Goal: Task Accomplishment & Management: Manage account settings

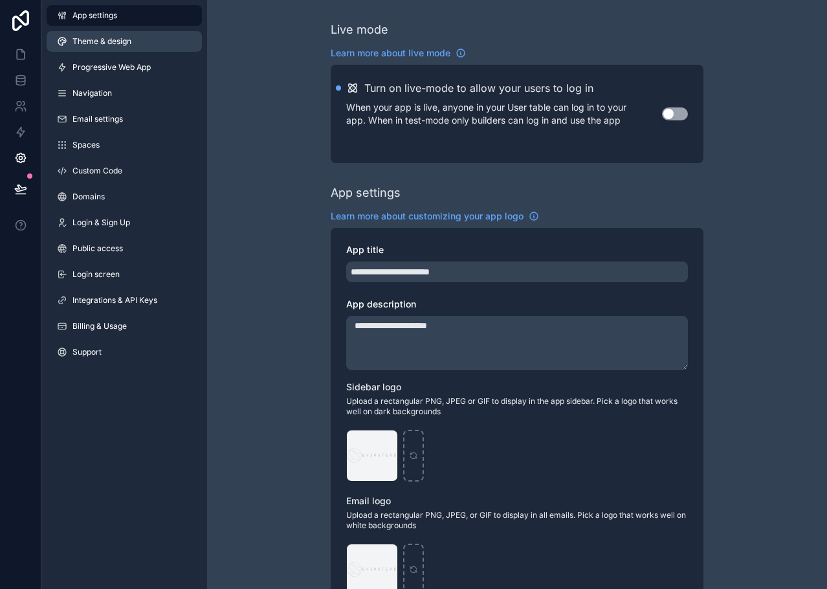
click at [115, 41] on span "Theme & design" at bounding box center [101, 41] width 59 height 10
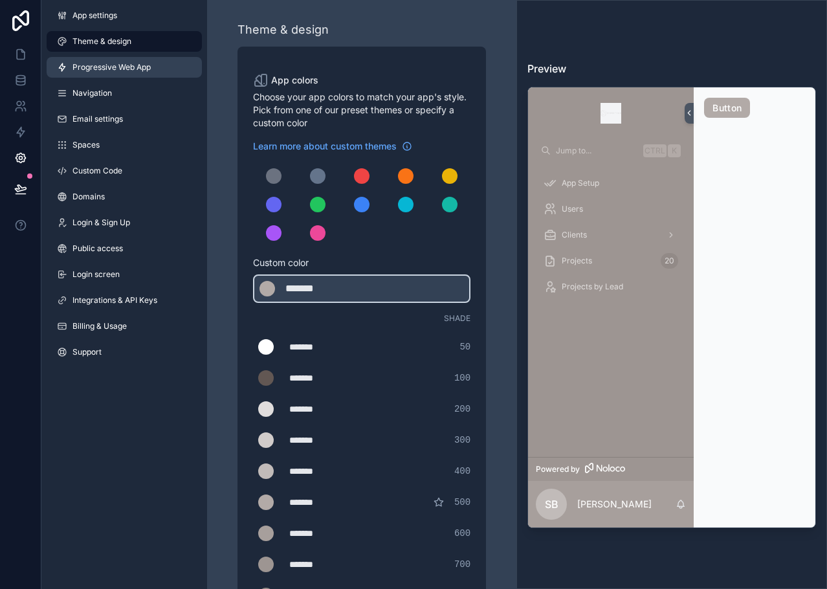
click at [113, 71] on span "Progressive Web App" at bounding box center [111, 67] width 78 height 10
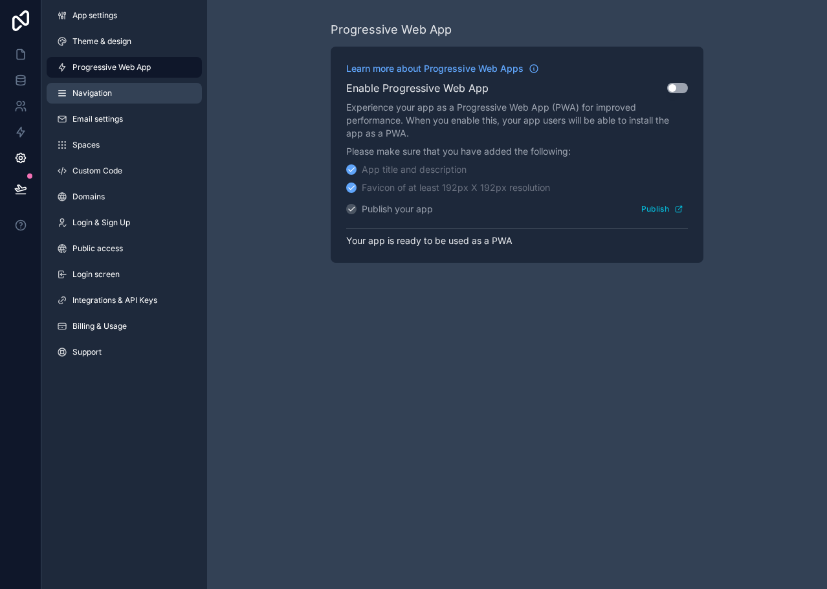
click at [123, 94] on link "Navigation" at bounding box center [124, 93] width 155 height 21
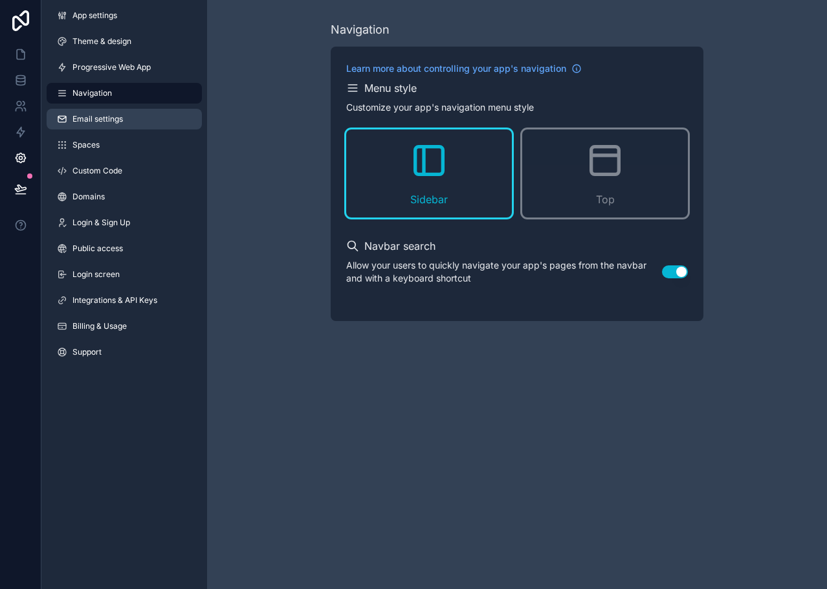
click at [124, 114] on link "Email settings" at bounding box center [124, 119] width 155 height 21
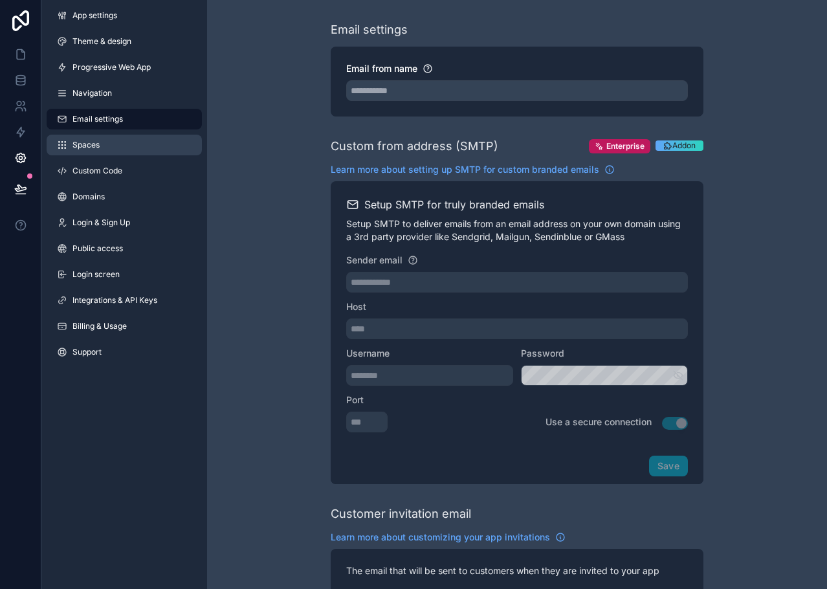
click at [110, 154] on link "Spaces" at bounding box center [124, 145] width 155 height 21
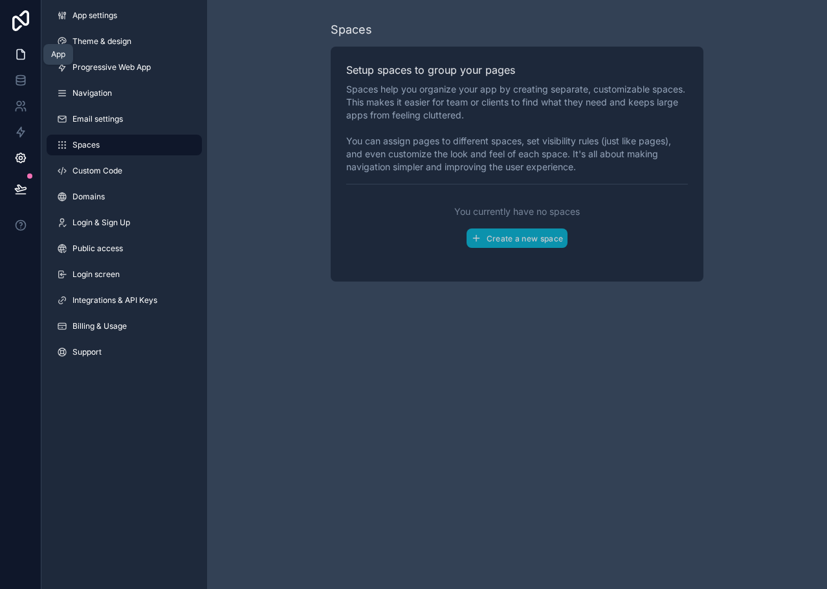
click at [21, 61] on link at bounding box center [20, 54] width 41 height 26
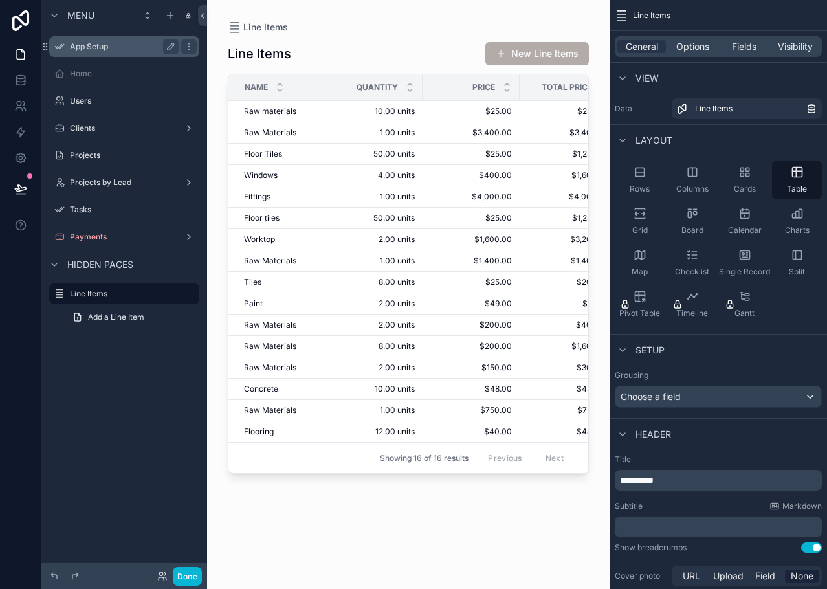
click at [93, 45] on label "App Setup" at bounding box center [122, 46] width 104 height 10
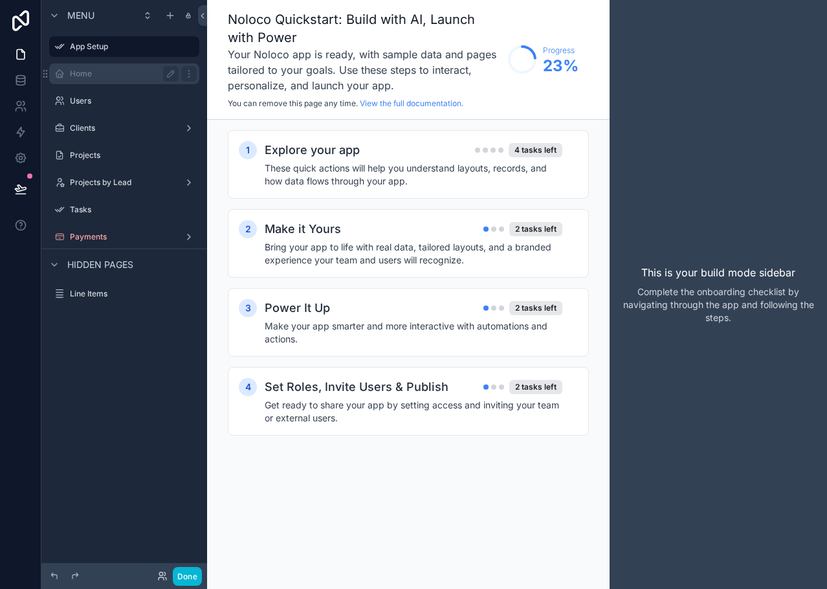
click at [85, 78] on label "Home" at bounding box center [122, 74] width 104 height 10
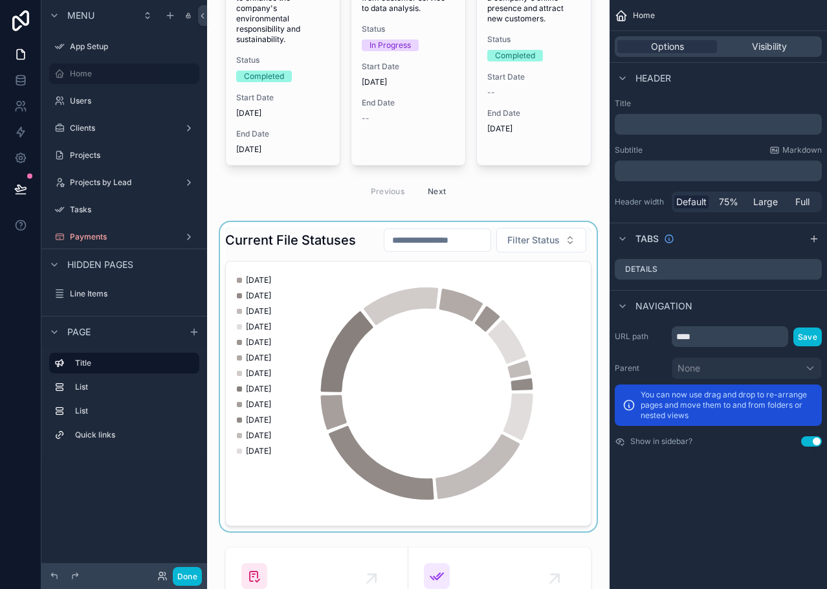
scroll to position [388, 0]
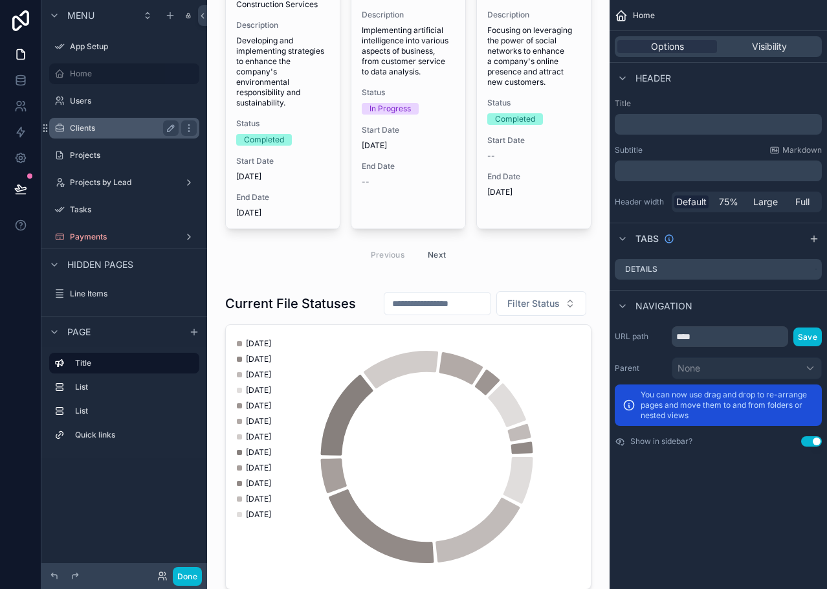
click at [103, 126] on label "Clients" at bounding box center [122, 128] width 104 height 10
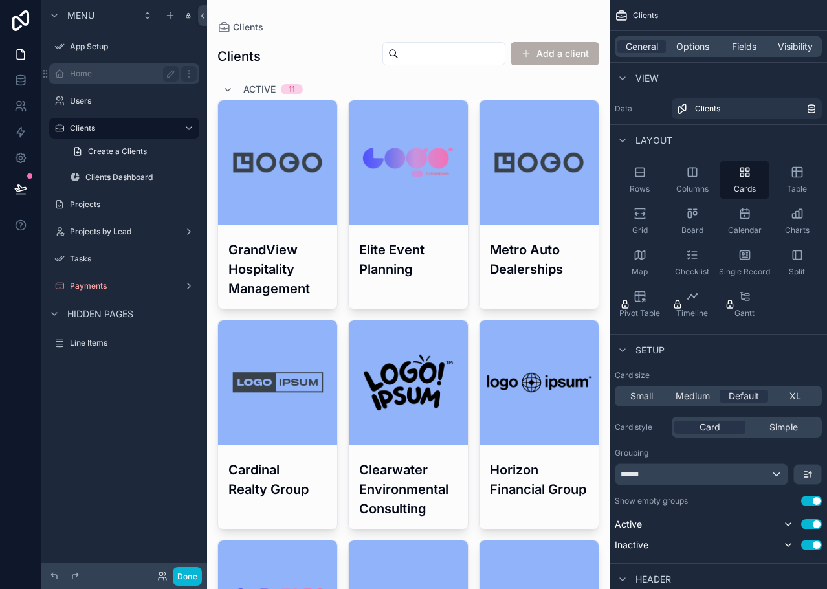
click at [96, 69] on label "Home" at bounding box center [122, 74] width 104 height 10
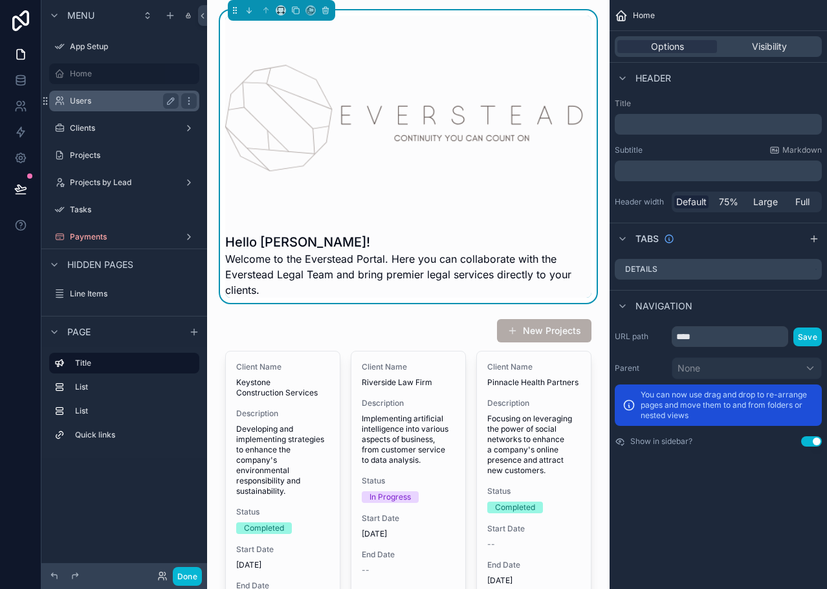
click at [99, 101] on label "Users" at bounding box center [122, 101] width 104 height 10
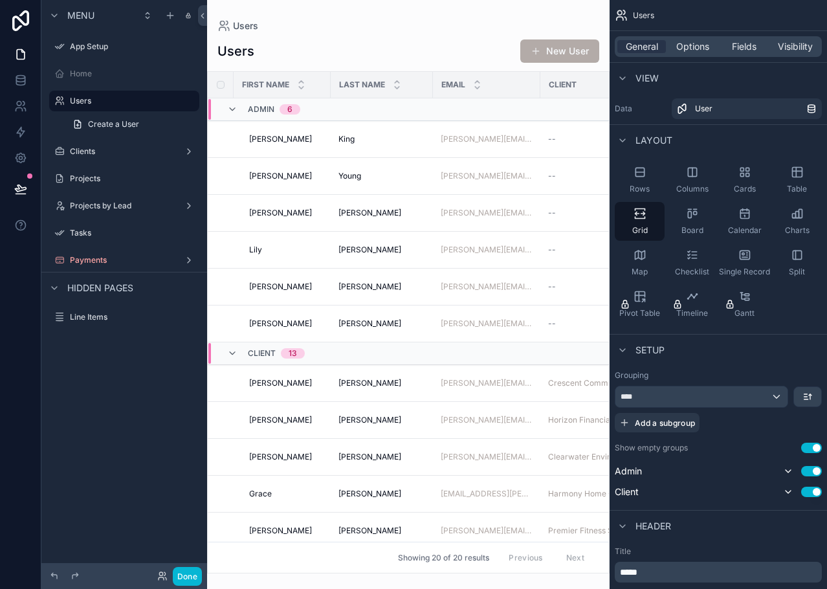
click at [381, 46] on div "scrollable content" at bounding box center [408, 294] width 403 height 589
click at [193, 100] on icon "scrollable content" at bounding box center [189, 101] width 10 height 10
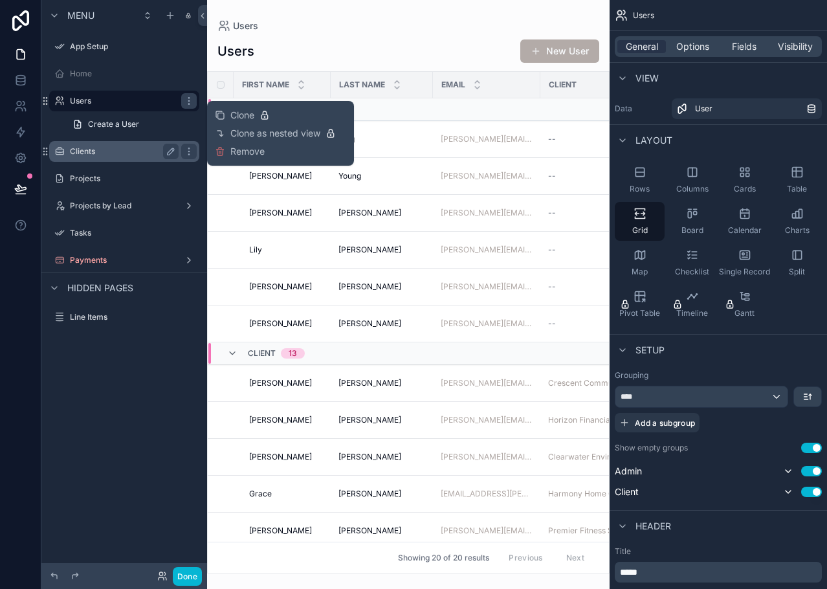
click at [115, 145] on div "Clients" at bounding box center [124, 152] width 109 height 16
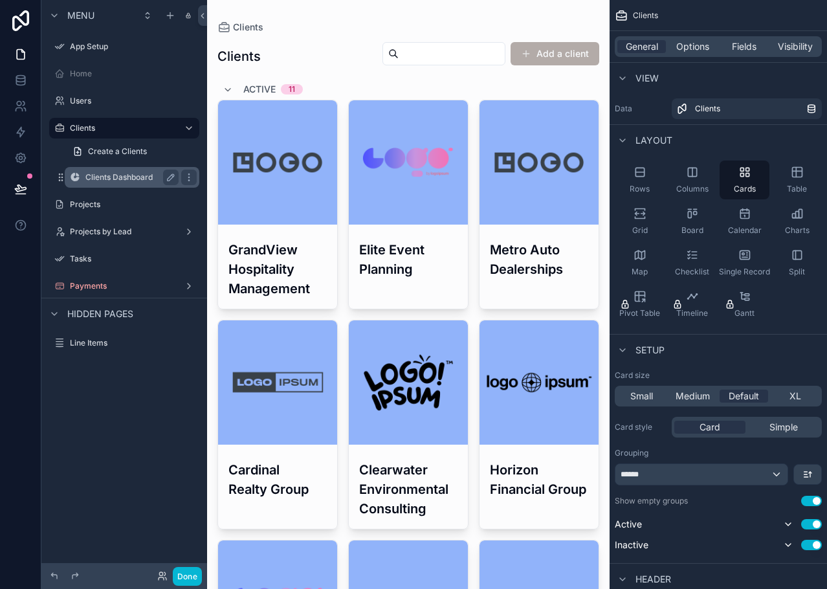
click at [102, 177] on label "Clients Dashboard" at bounding box center [129, 177] width 88 height 10
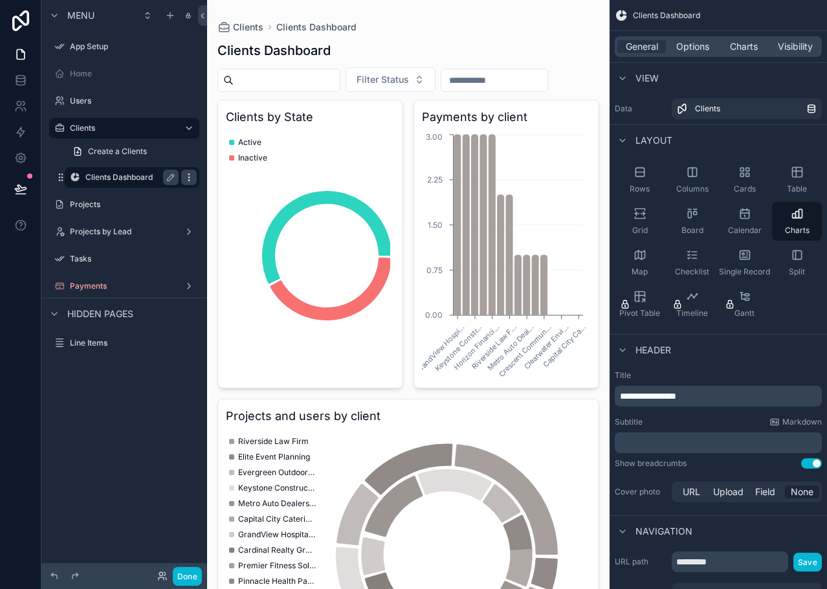
click at [189, 175] on icon "scrollable content" at bounding box center [188, 174] width 1 height 1
click at [120, 153] on span "Create a Clients" at bounding box center [117, 151] width 59 height 10
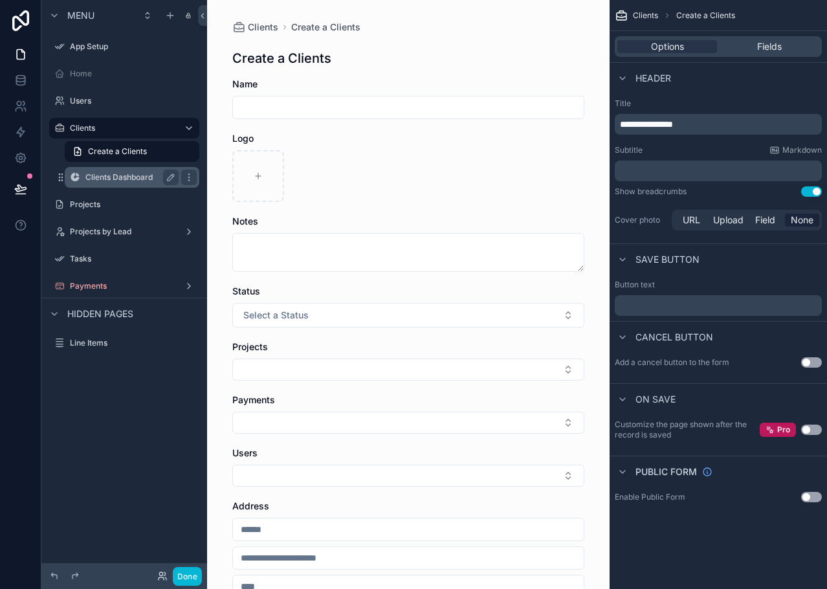
click at [104, 173] on label "Clients Dashboard" at bounding box center [129, 177] width 88 height 10
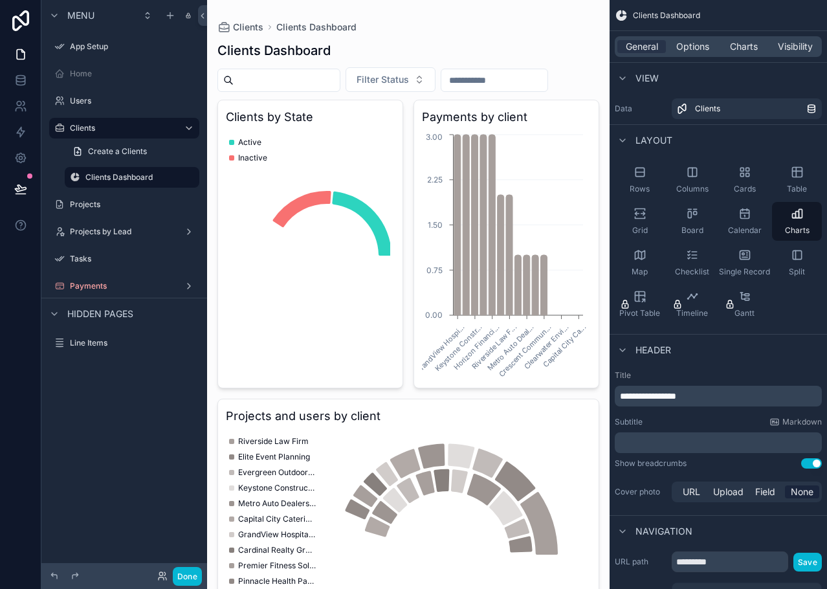
drag, startPoint x: 106, startPoint y: 105, endPoint x: 106, endPoint y: 87, distance: 18.1
click at [106, 105] on label "Users" at bounding box center [133, 101] width 127 height 10
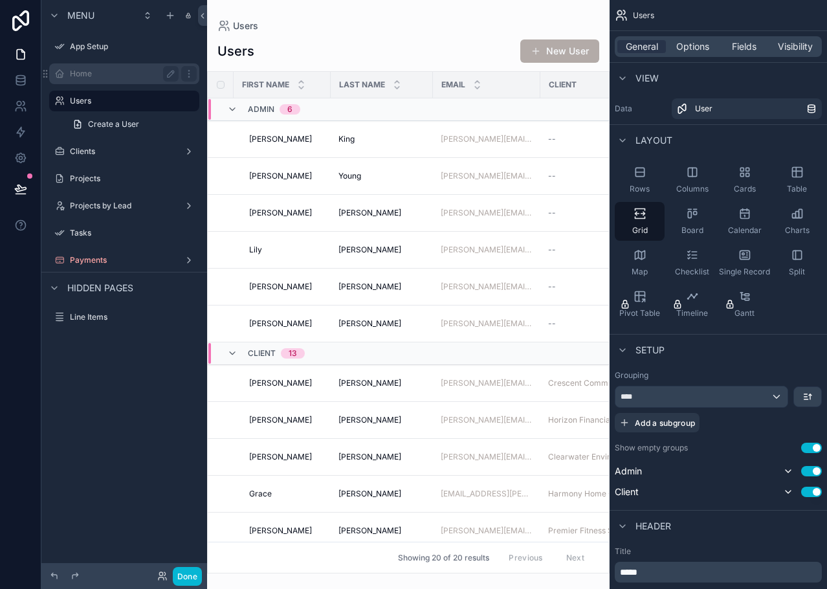
click at [107, 78] on label "Home" at bounding box center [122, 74] width 104 height 10
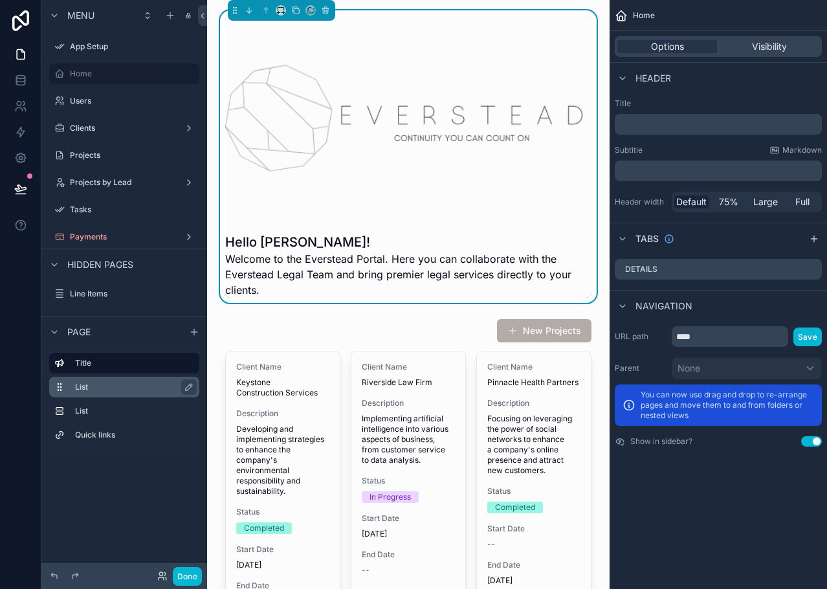
click at [117, 381] on div "List" at bounding box center [134, 387] width 119 height 16
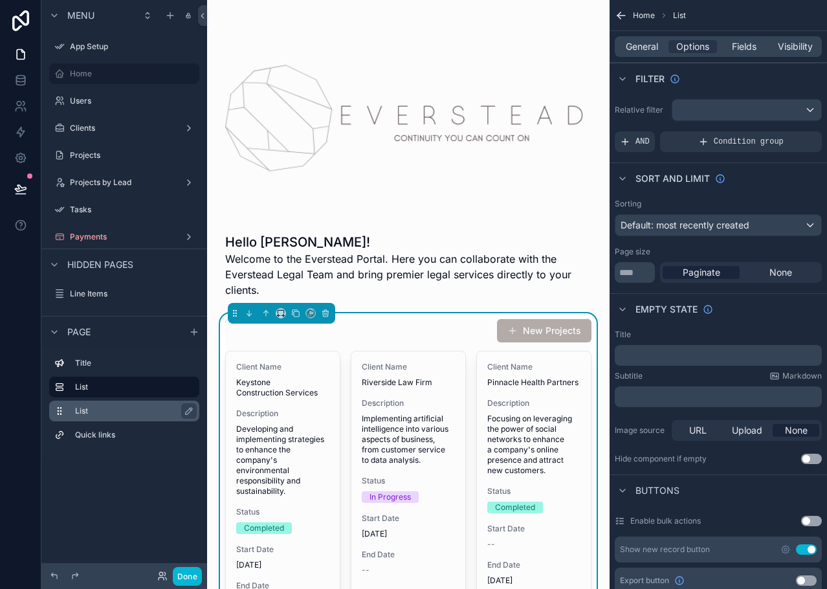
click at [117, 405] on div "List" at bounding box center [134, 411] width 119 height 16
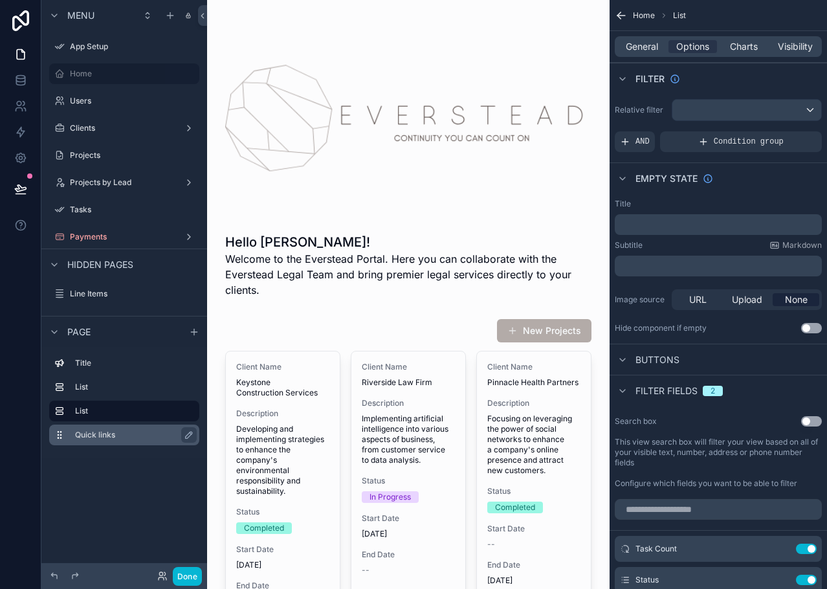
click at [131, 436] on label "Quick links" at bounding box center [132, 435] width 114 height 10
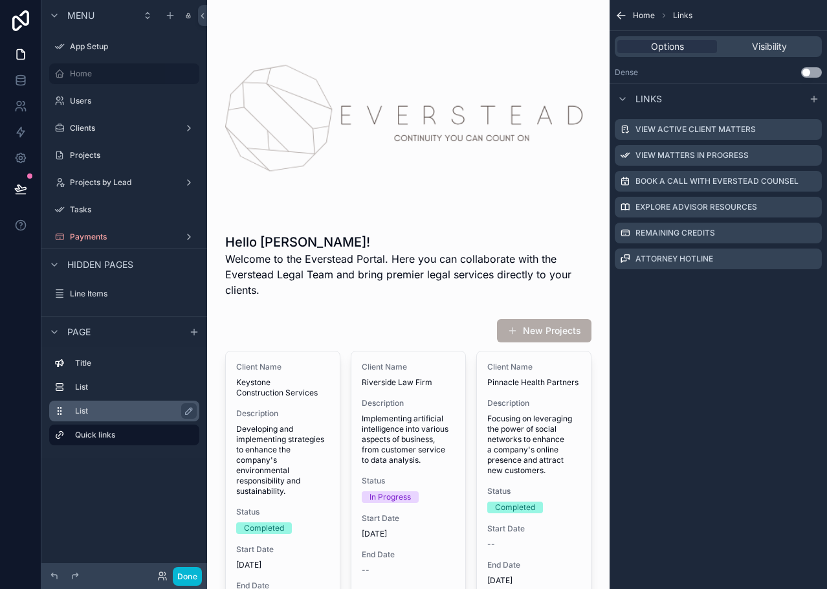
click at [148, 412] on label "List" at bounding box center [132, 411] width 114 height 10
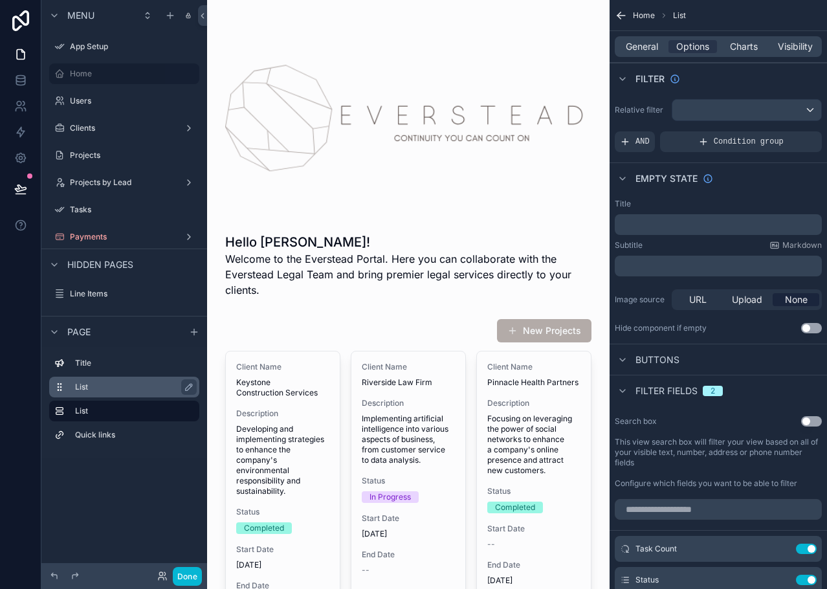
click at [138, 389] on label "List" at bounding box center [132, 387] width 114 height 10
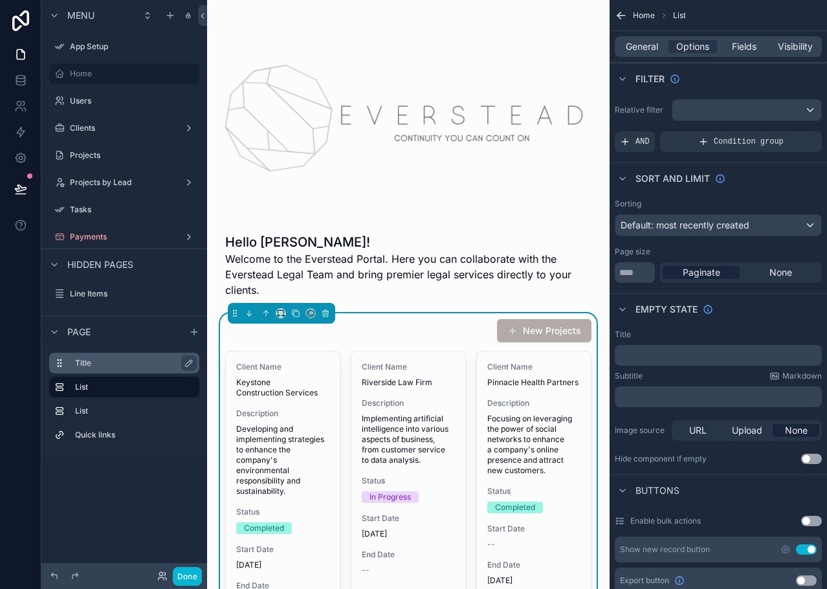
click at [138, 368] on label "Title" at bounding box center [132, 363] width 114 height 10
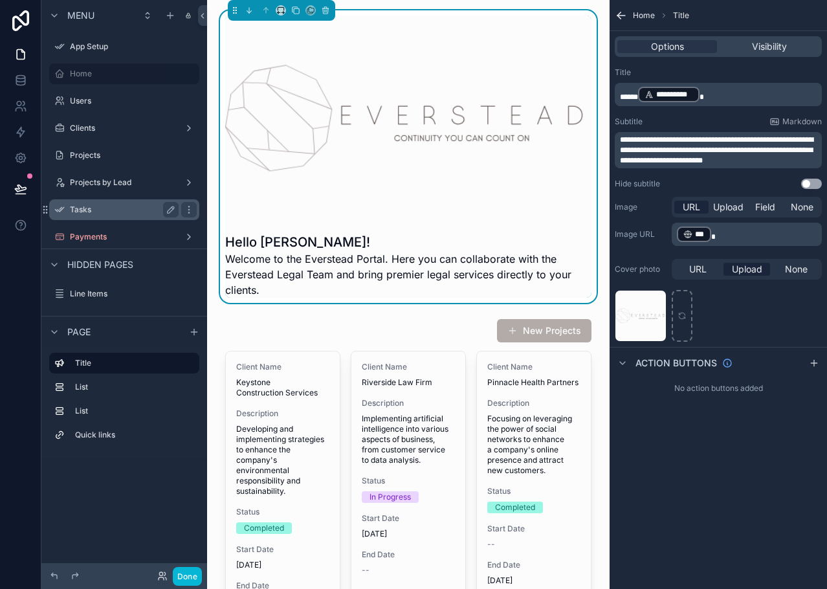
click at [139, 214] on label "Tasks" at bounding box center [122, 210] width 104 height 10
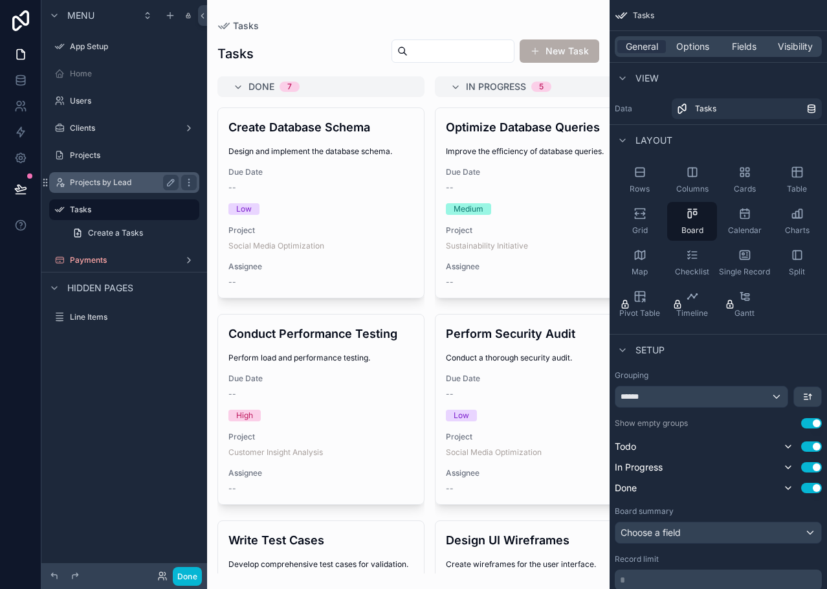
click at [133, 184] on label "Projects by Lead" at bounding box center [122, 182] width 104 height 10
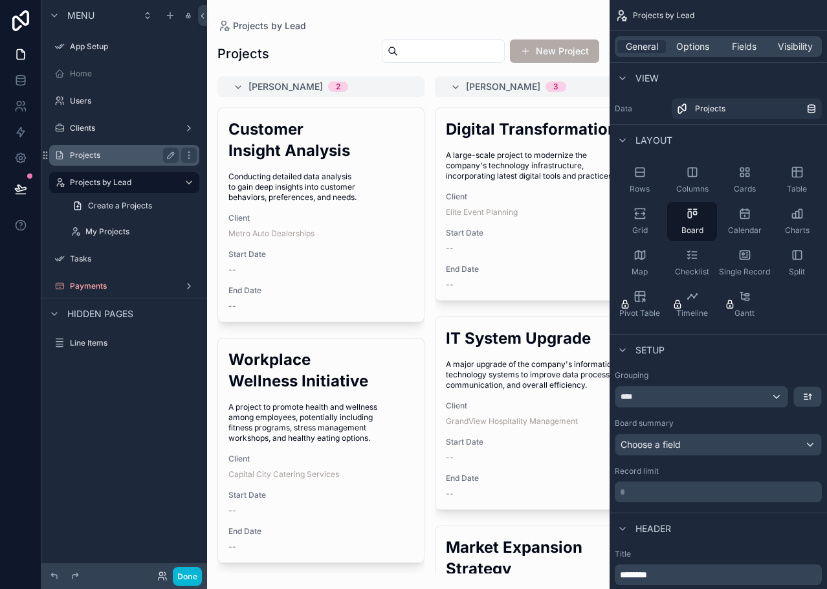
click at [128, 159] on label "Projects" at bounding box center [122, 155] width 104 height 10
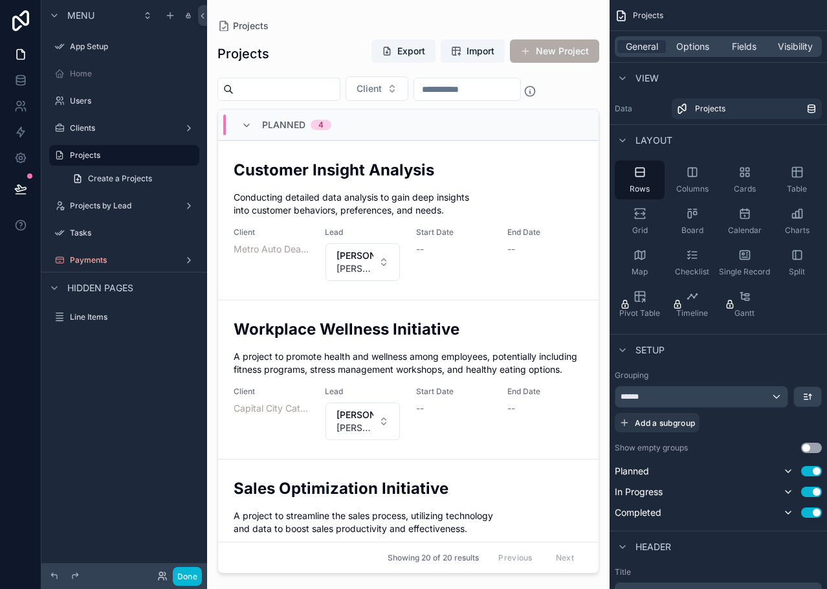
click at [593, 190] on div "scrollable content" at bounding box center [408, 286] width 403 height 573
click at [129, 128] on label "Clients" at bounding box center [122, 128] width 104 height 10
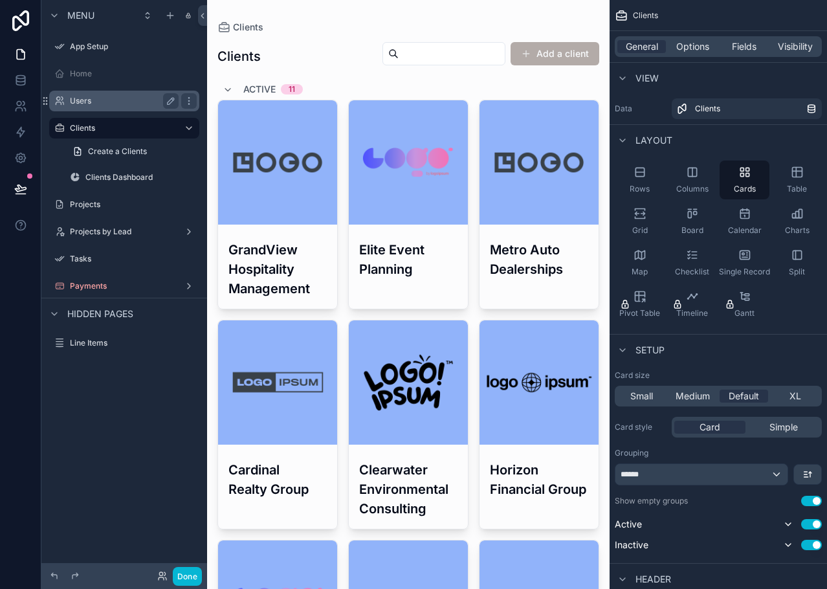
click at [118, 100] on label "Users" at bounding box center [122, 101] width 104 height 10
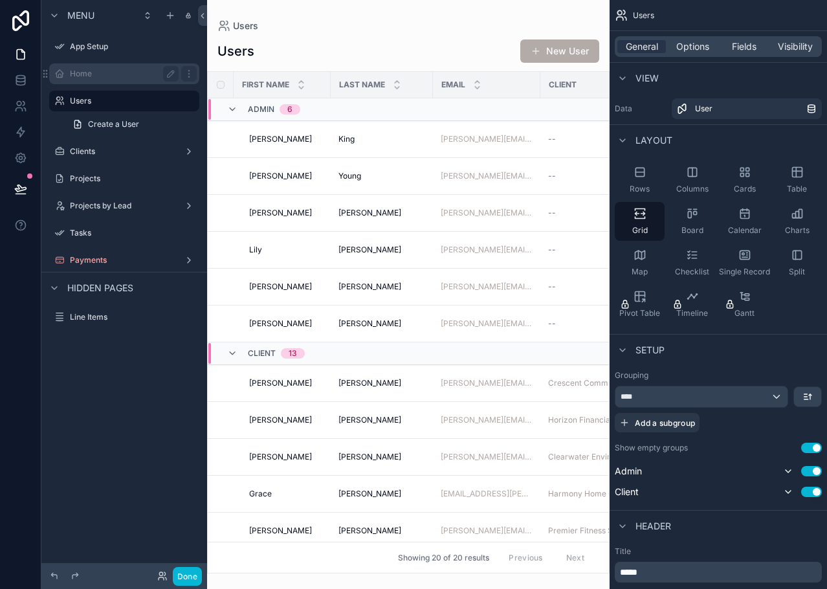
click at [118, 76] on label "Home" at bounding box center [122, 74] width 104 height 10
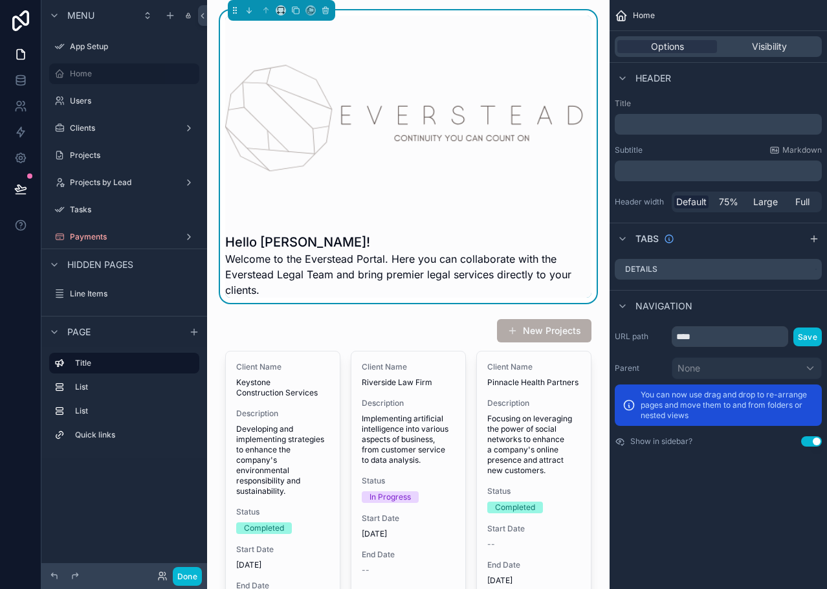
click at [118, 111] on div "Users" at bounding box center [124, 100] width 166 height 23
click at [114, 104] on label "Users" at bounding box center [122, 101] width 104 height 10
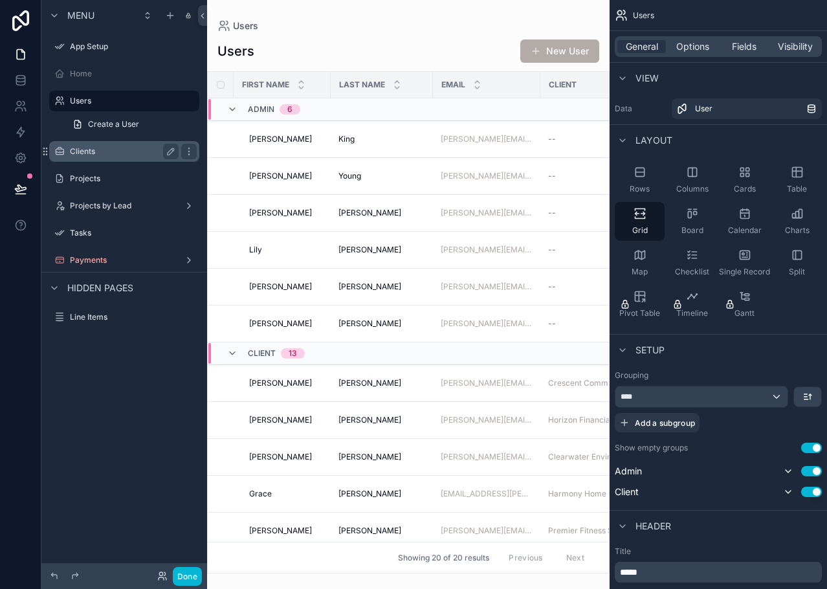
click at [117, 149] on label "Clients" at bounding box center [122, 151] width 104 height 10
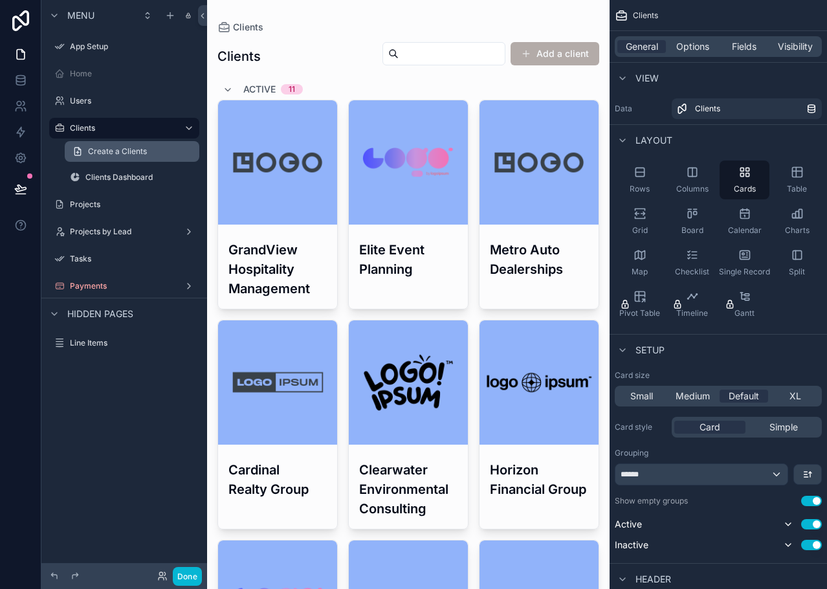
click at [122, 151] on span "Create a Clients" at bounding box center [117, 151] width 59 height 10
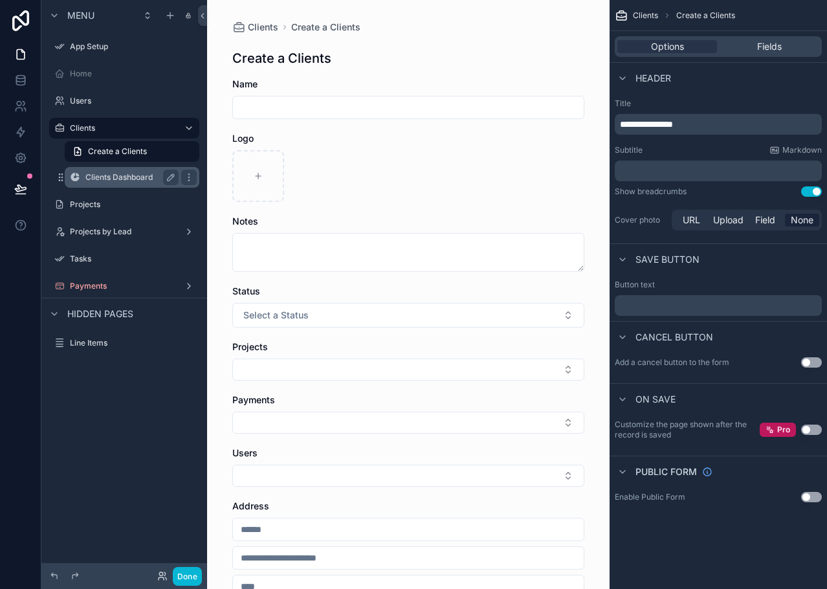
click at [117, 171] on div "Clients Dashboard" at bounding box center [131, 178] width 93 height 16
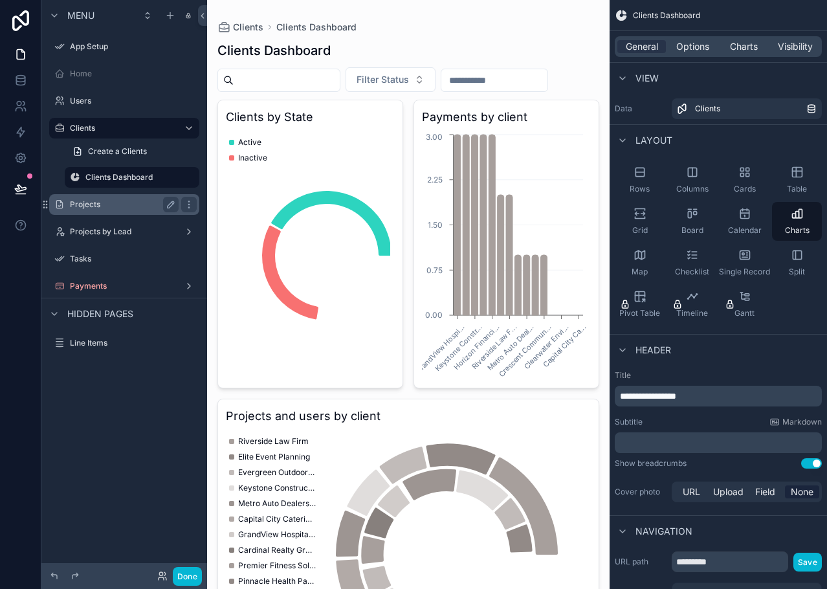
click at [128, 214] on div "Projects" at bounding box center [124, 204] width 145 height 21
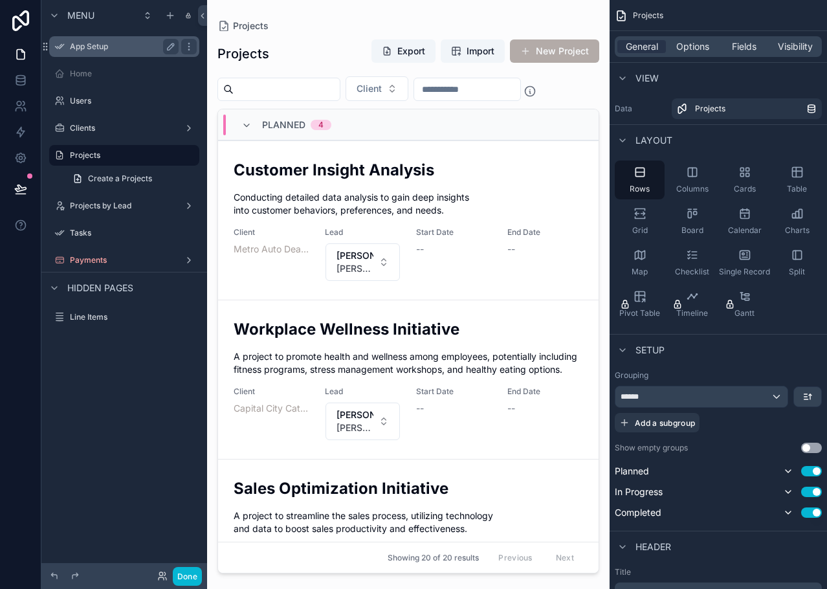
click at [109, 52] on div "App Setup" at bounding box center [124, 47] width 109 height 16
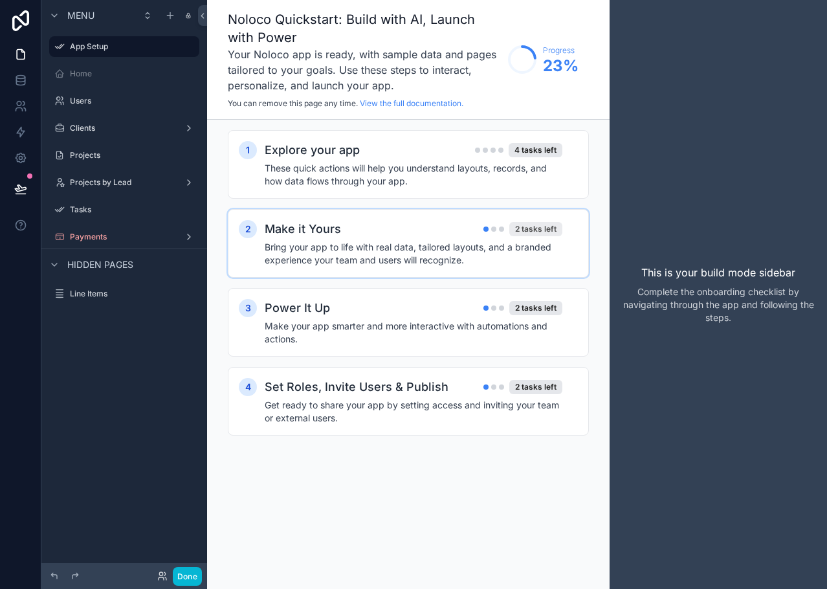
click at [535, 232] on div "2 tasks left" at bounding box center [535, 229] width 53 height 14
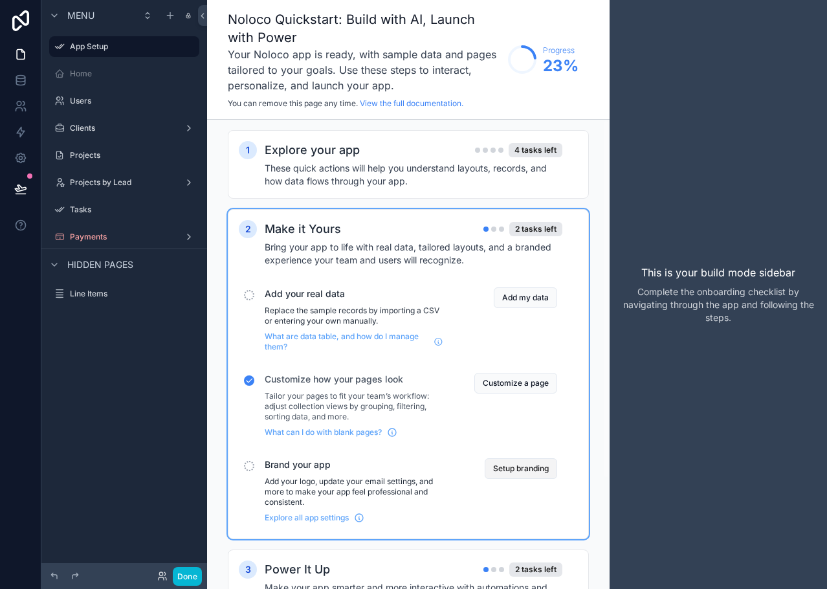
click at [520, 467] on button "Setup branding" at bounding box center [521, 468] width 72 height 21
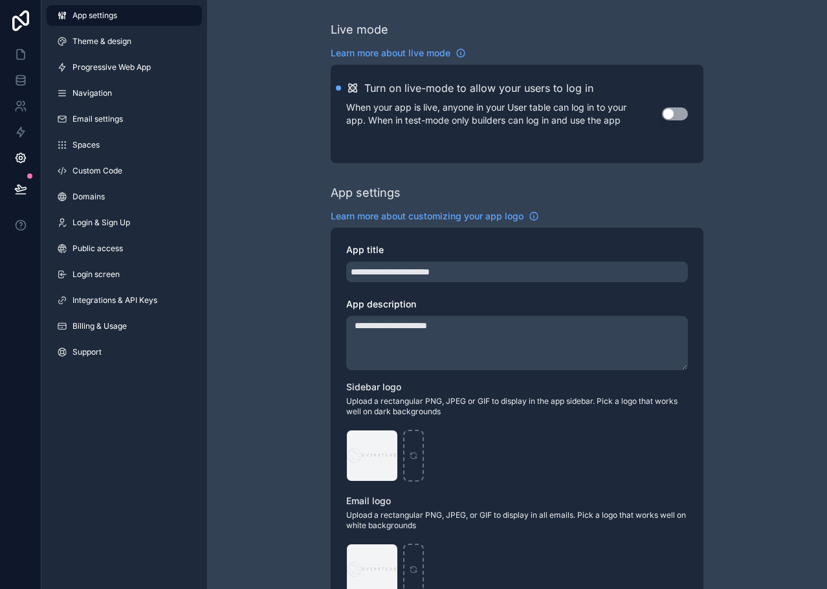
click at [128, 16] on link "App settings" at bounding box center [124, 15] width 155 height 21
click at [131, 36] on span "Theme & design" at bounding box center [101, 41] width 59 height 10
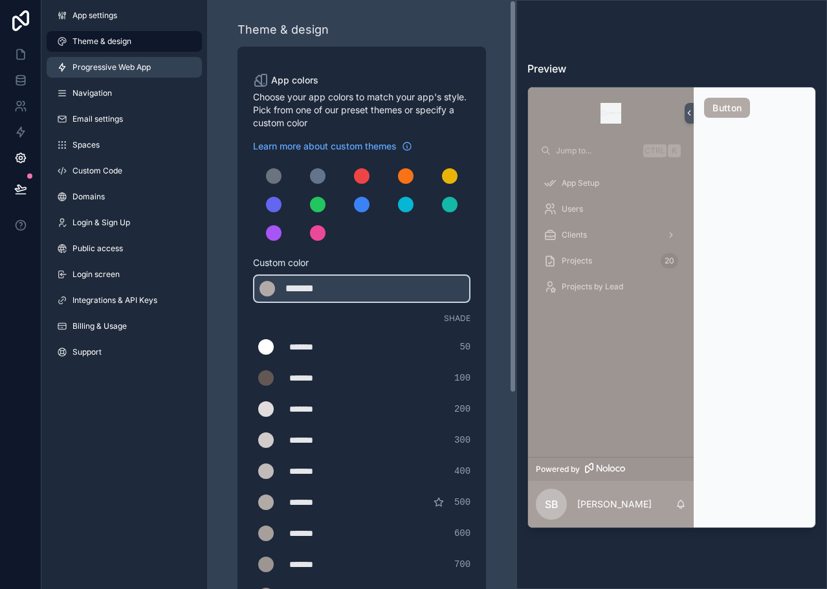
click at [108, 66] on span "Progressive Web App" at bounding box center [111, 67] width 78 height 10
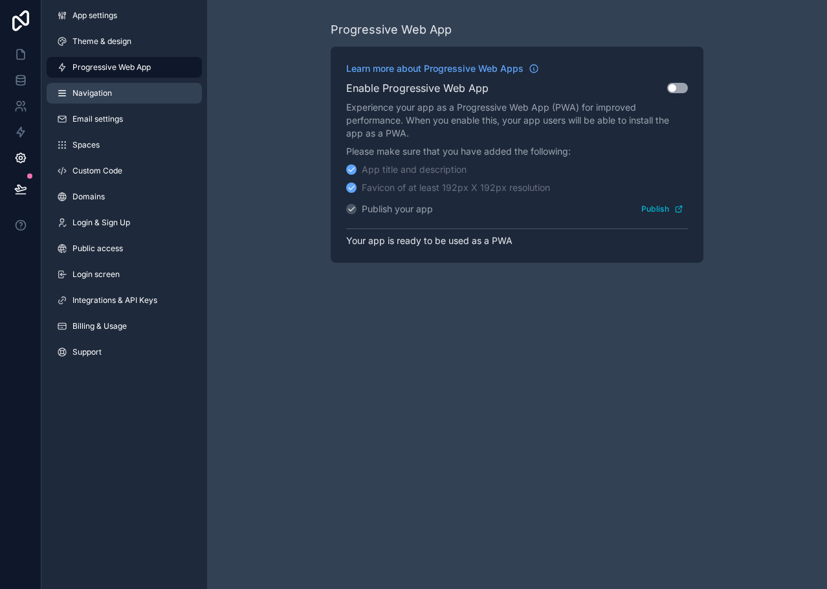
click at [118, 93] on link "Navigation" at bounding box center [124, 93] width 155 height 21
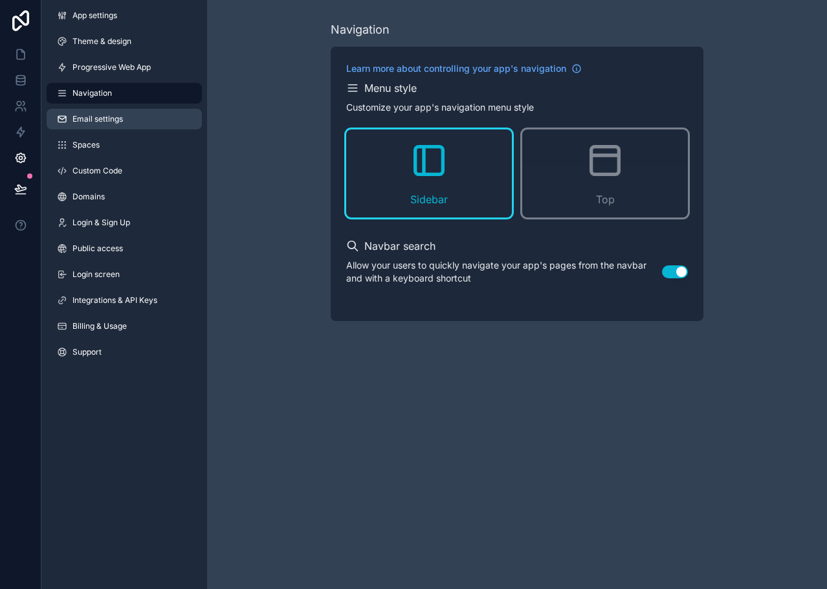
click at [119, 119] on span "Email settings" at bounding box center [97, 119] width 50 height 10
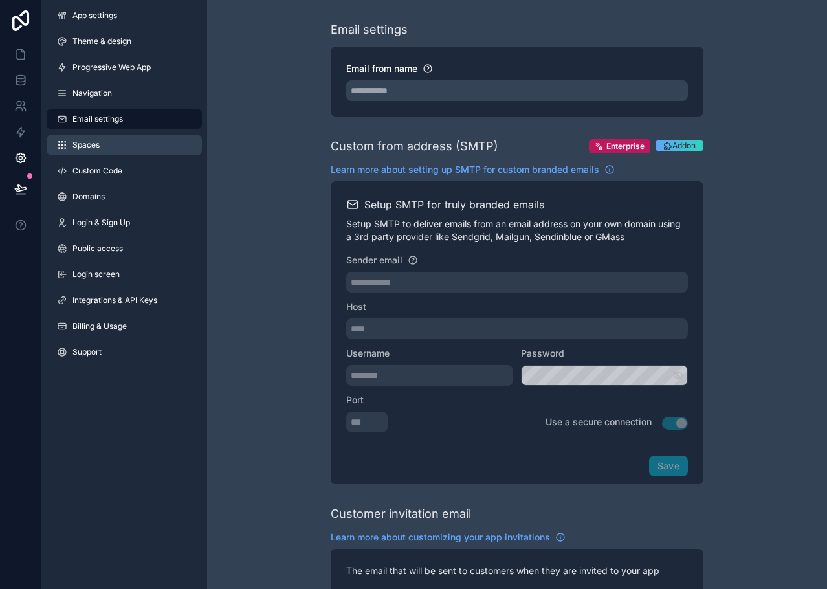
click at [123, 146] on link "Spaces" at bounding box center [124, 145] width 155 height 21
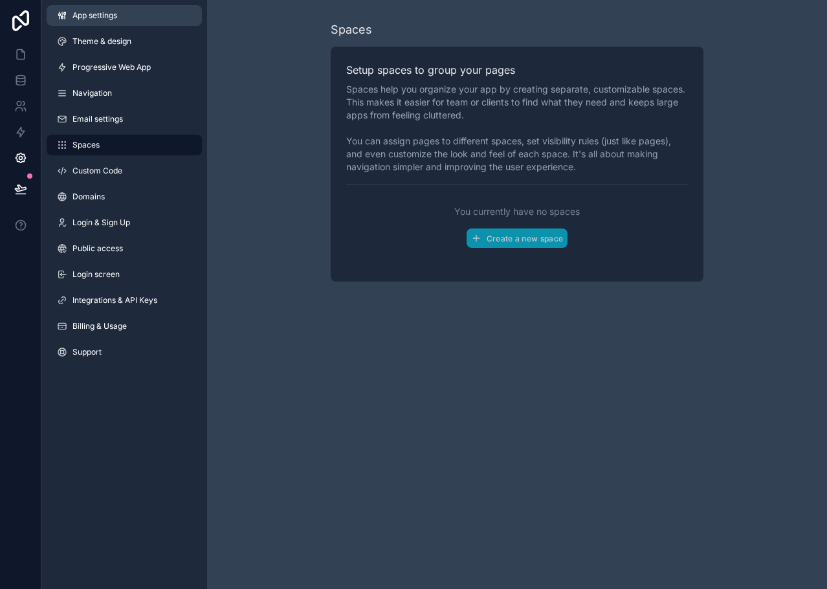
click at [98, 13] on span "App settings" at bounding box center [94, 15] width 45 height 10
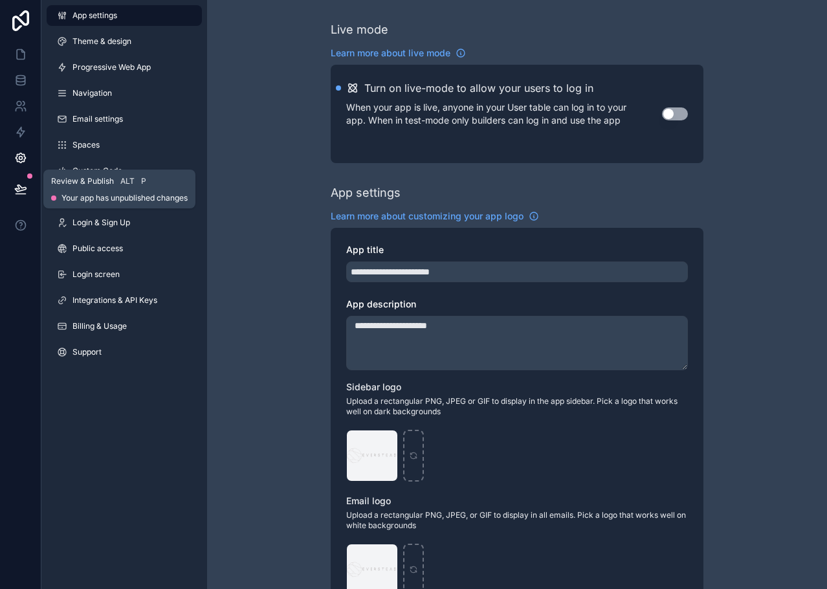
click at [16, 196] on button at bounding box center [20, 189] width 28 height 36
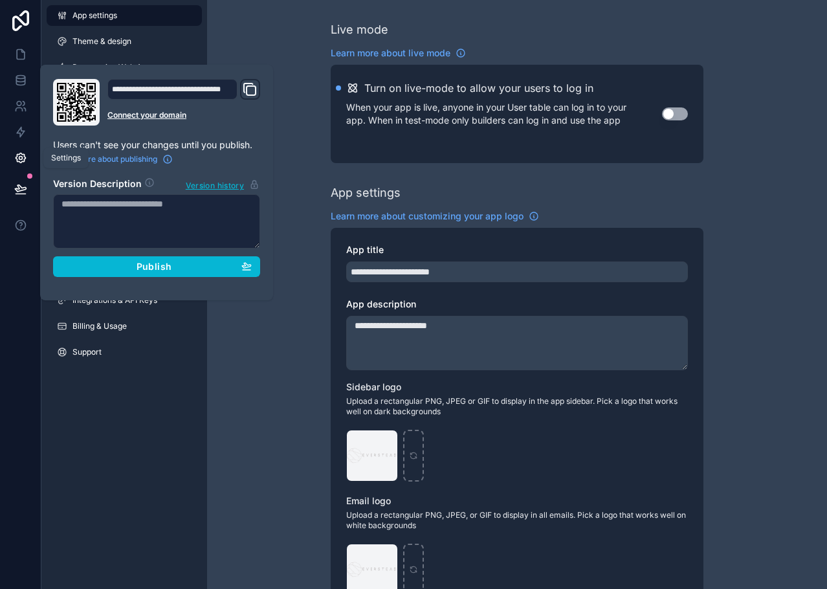
click at [21, 152] on icon at bounding box center [20, 157] width 13 height 13
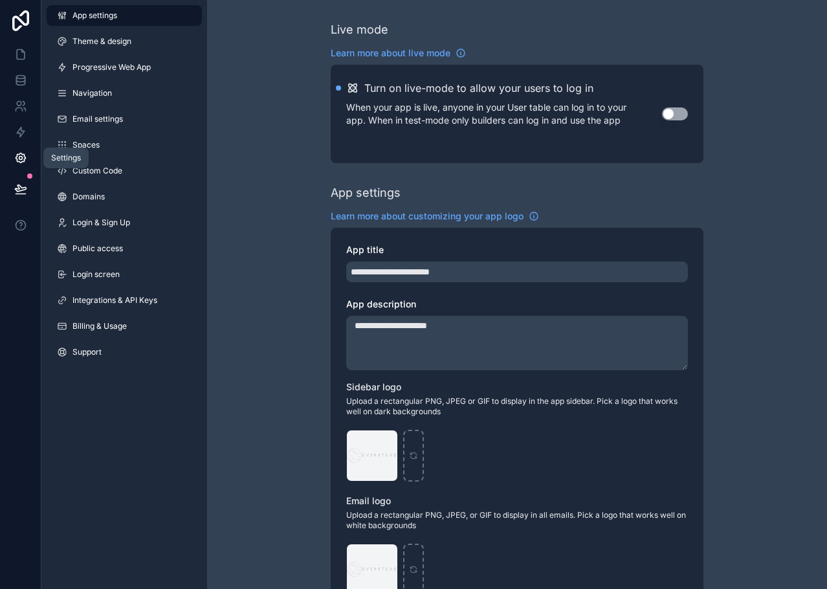
click at [17, 157] on icon at bounding box center [20, 157] width 13 height 13
click at [113, 92] on link "Navigation" at bounding box center [124, 93] width 155 height 21
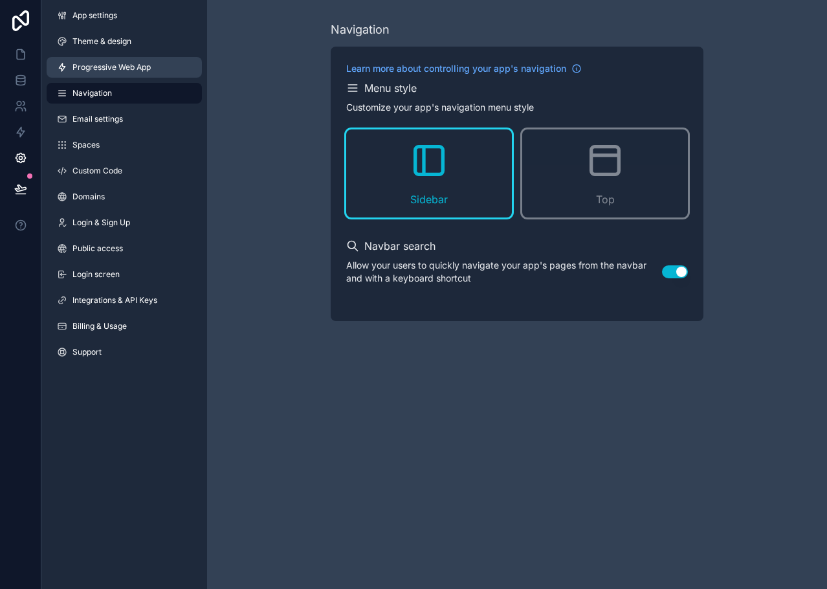
click at [108, 63] on span "Progressive Web App" at bounding box center [111, 67] width 78 height 10
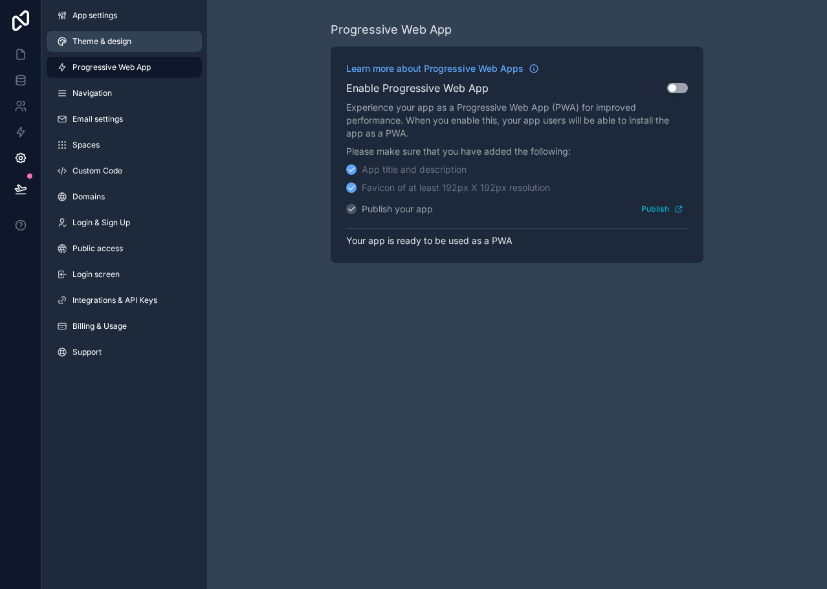
click at [107, 47] on link "Theme & design" at bounding box center [124, 41] width 155 height 21
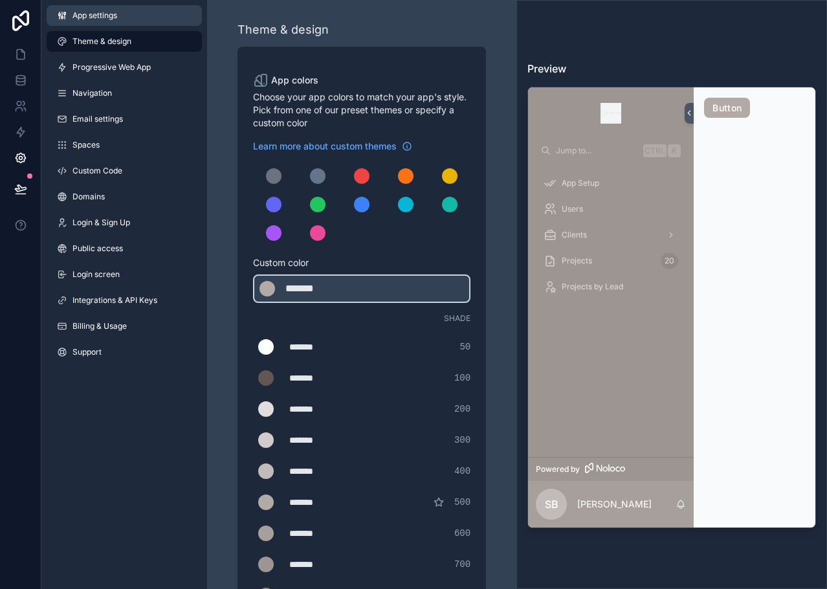
click at [115, 14] on span "App settings" at bounding box center [94, 15] width 45 height 10
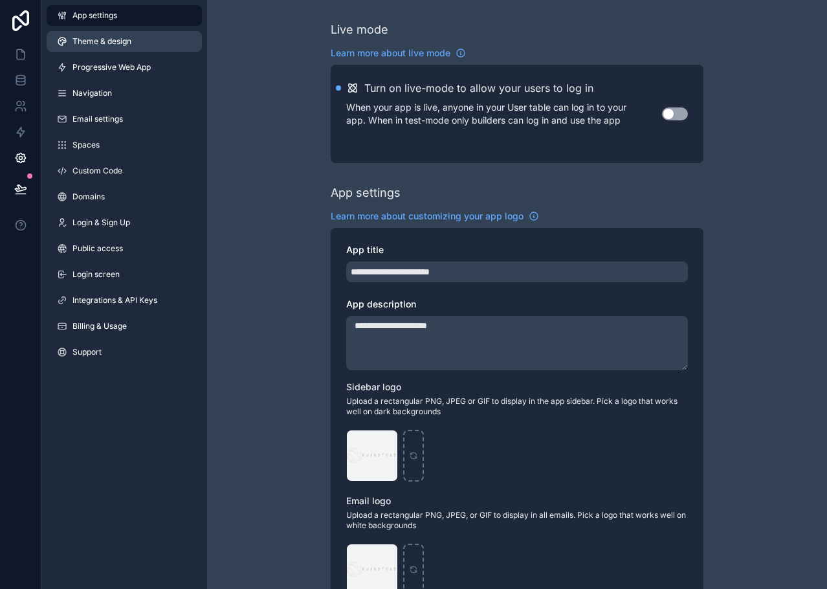
click at [120, 38] on span "Theme & design" at bounding box center [101, 41] width 59 height 10
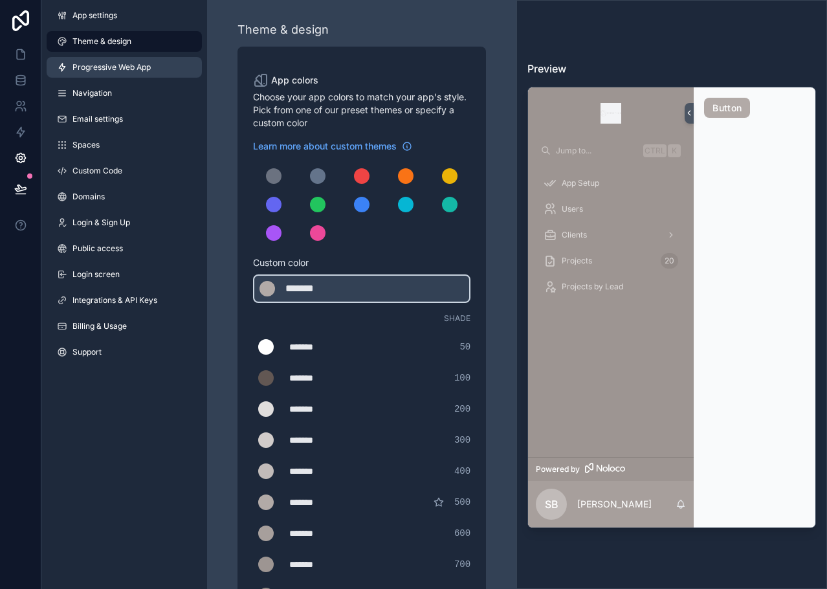
click at [130, 73] on link "Progressive Web App" at bounding box center [124, 67] width 155 height 21
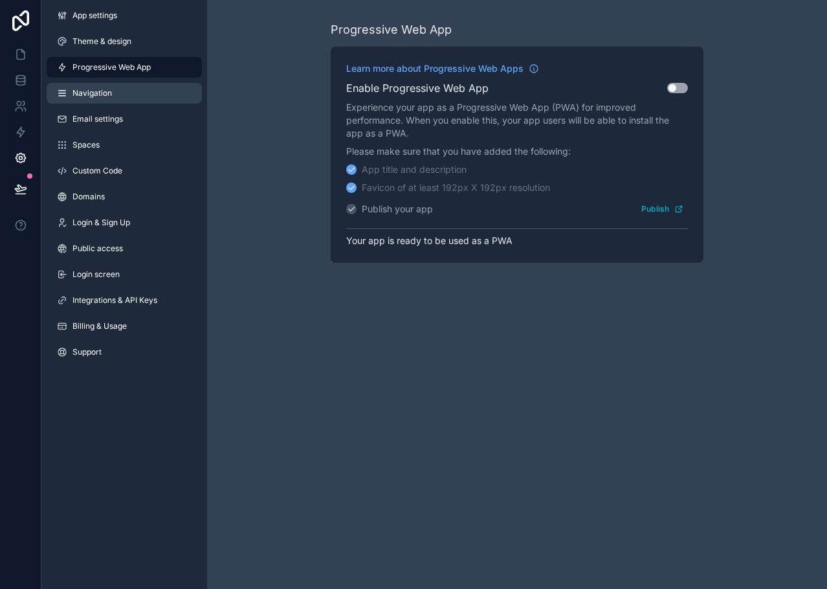
click at [132, 97] on link "Navigation" at bounding box center [124, 93] width 155 height 21
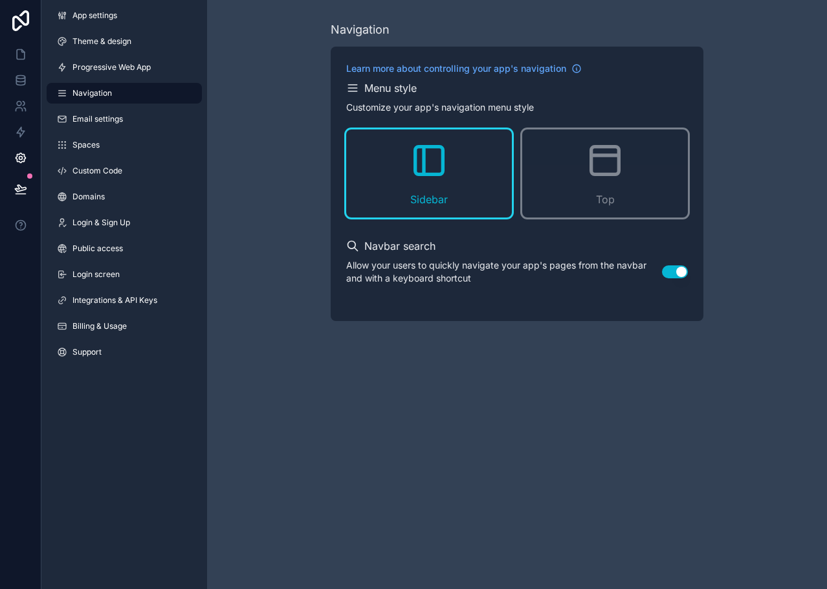
click at [132, 134] on div "App settings Theme & design Progressive Web App Navigation Email settings Space…" at bounding box center [124, 186] width 166 height 373
click at [131, 127] on link "Email settings" at bounding box center [124, 119] width 155 height 21
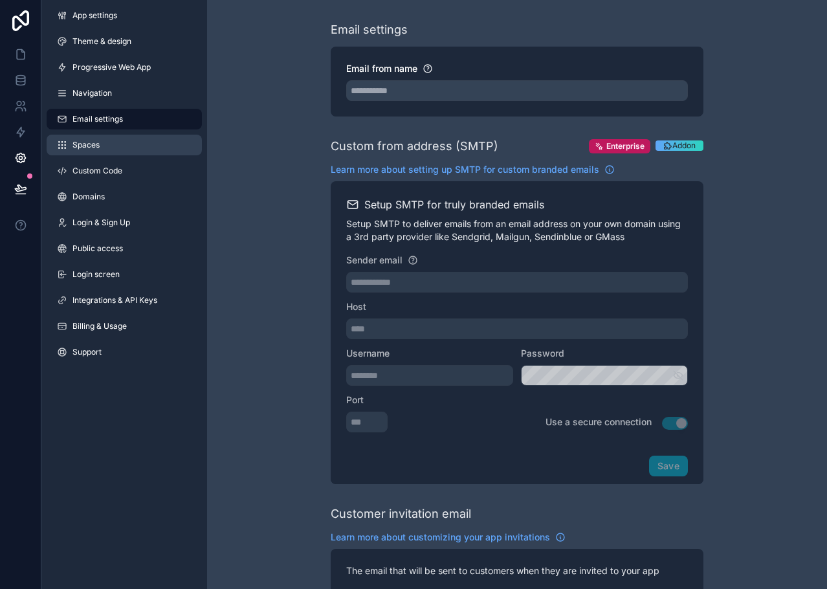
click at [128, 146] on link "Spaces" at bounding box center [124, 145] width 155 height 21
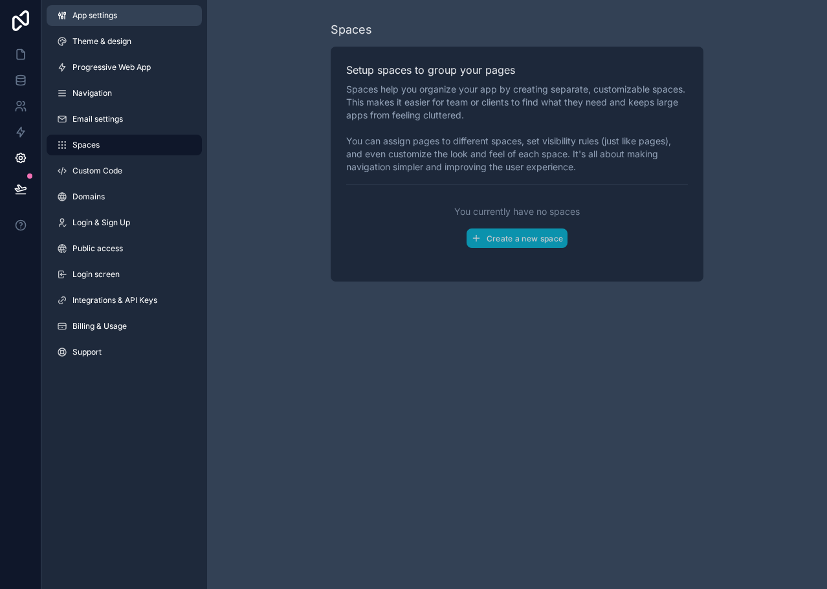
click at [101, 11] on span "App settings" at bounding box center [94, 15] width 45 height 10
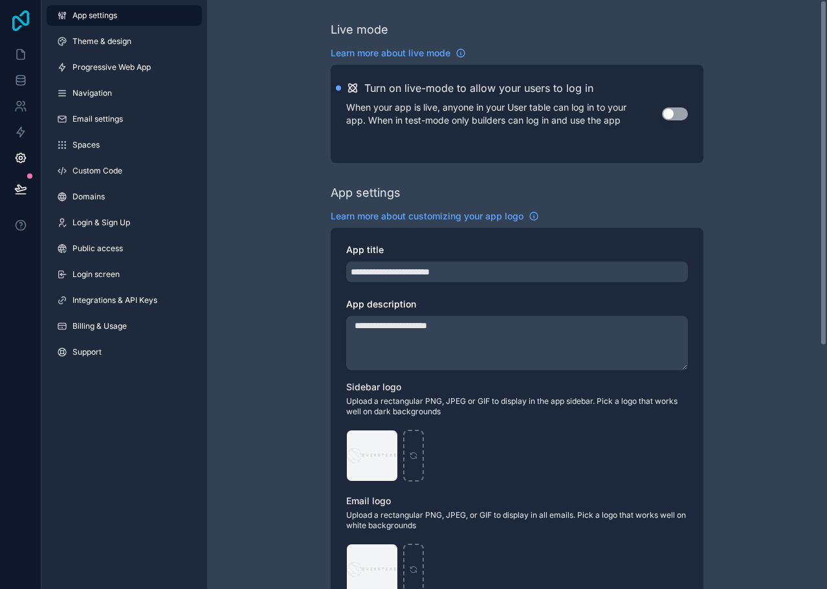
click at [27, 19] on icon at bounding box center [20, 20] width 17 height 21
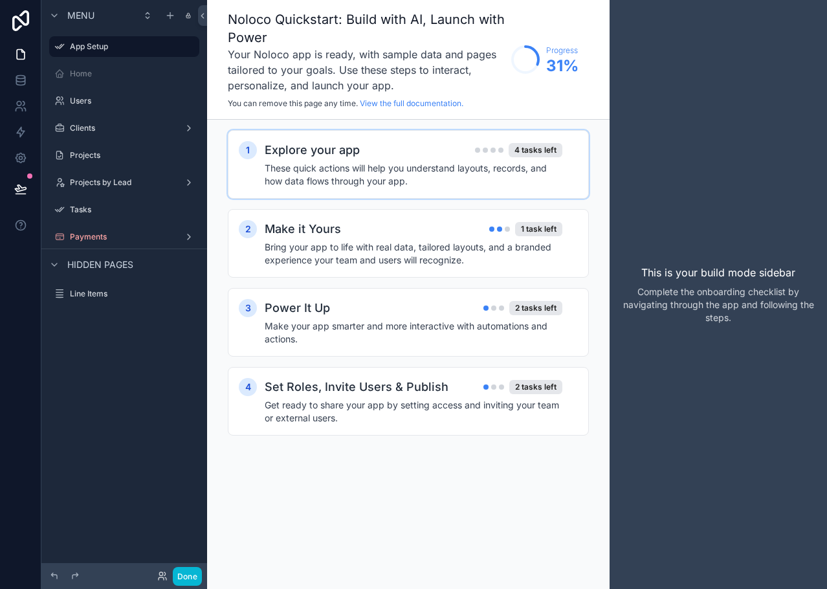
click at [450, 177] on h4 "These quick actions will help you understand layouts, records, and how data flo…" at bounding box center [414, 175] width 298 height 26
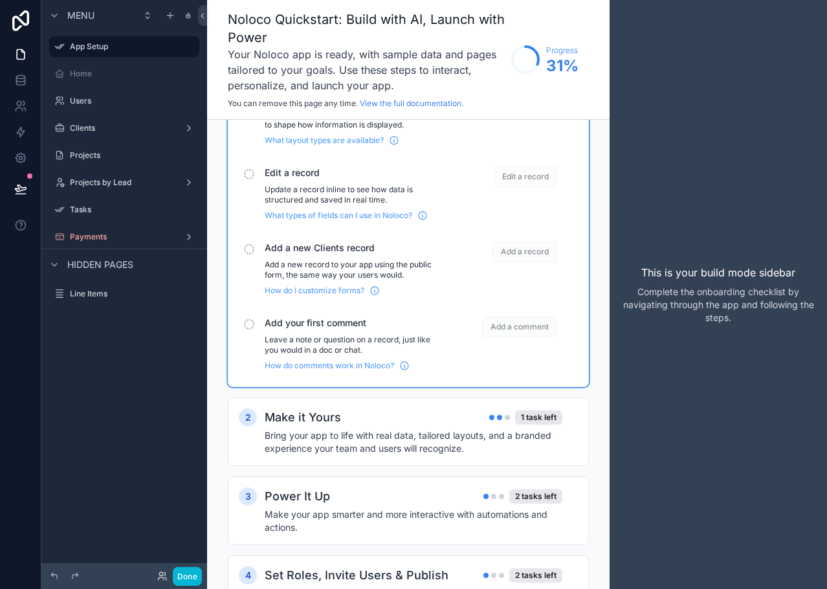
scroll to position [129, 0]
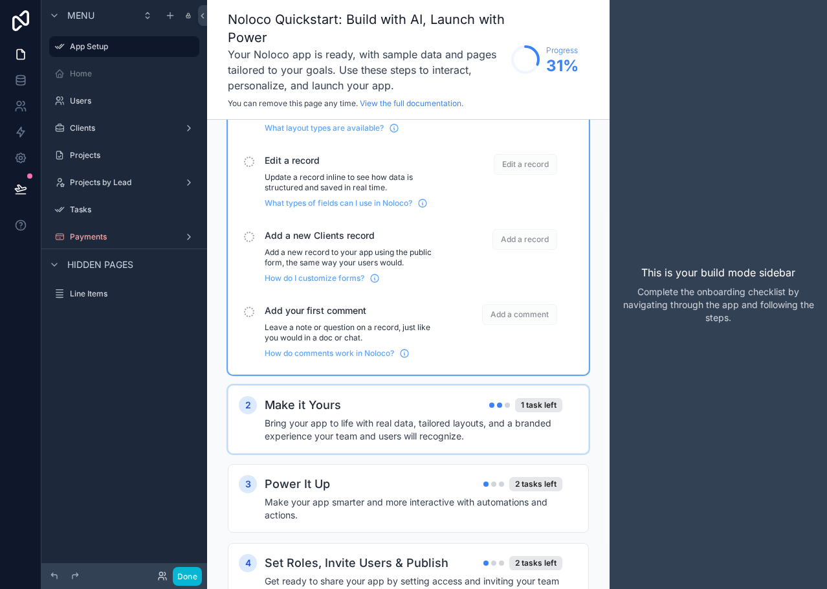
click at [390, 404] on div "Make it Yours 1 task left" at bounding box center [414, 405] width 298 height 18
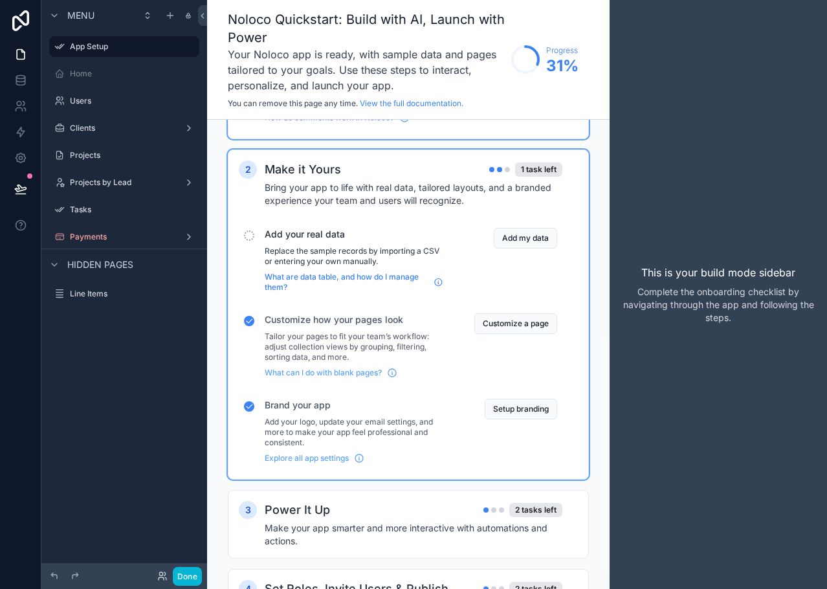
scroll to position [450, 0]
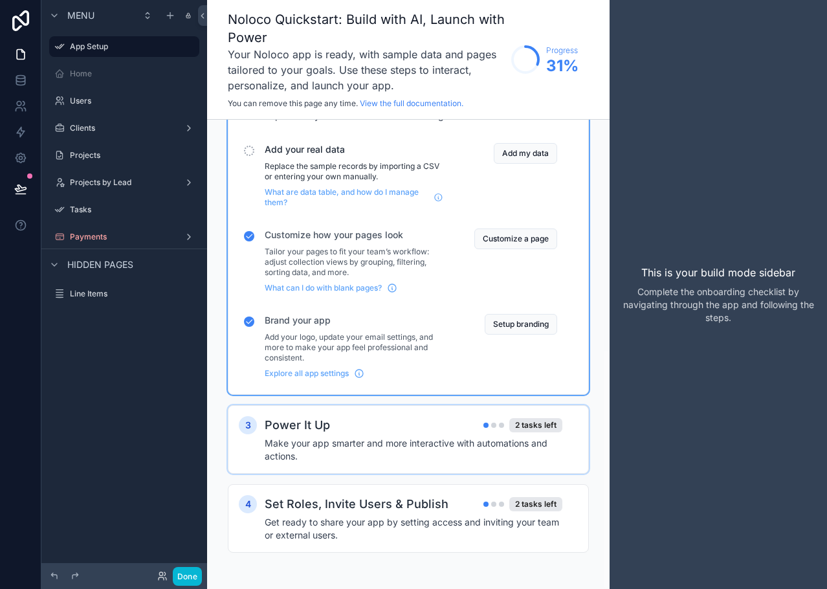
click at [383, 432] on div "Power It Up 2 tasks left" at bounding box center [414, 425] width 298 height 18
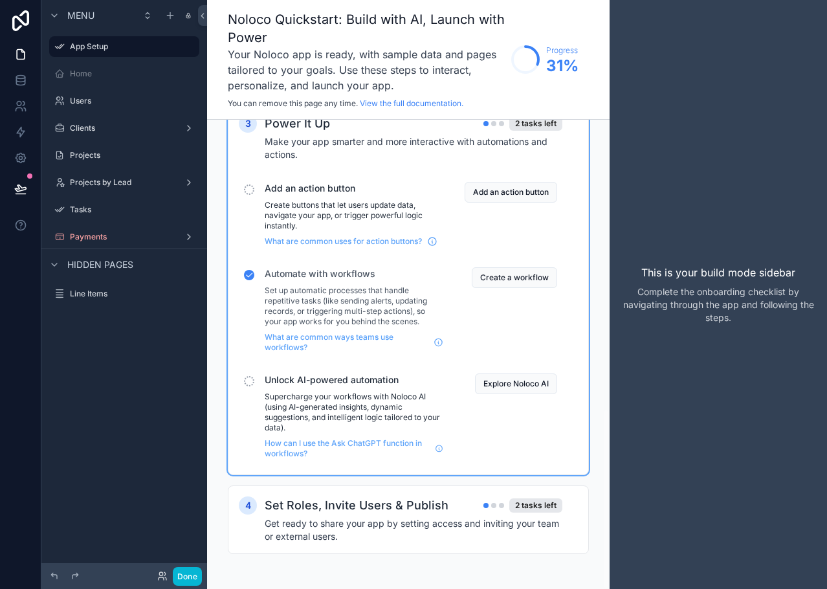
scroll to position [753, 0]
click at [341, 522] on h4 "Get ready to share your app by setting access and inviting your team or externa…" at bounding box center [414, 529] width 298 height 26
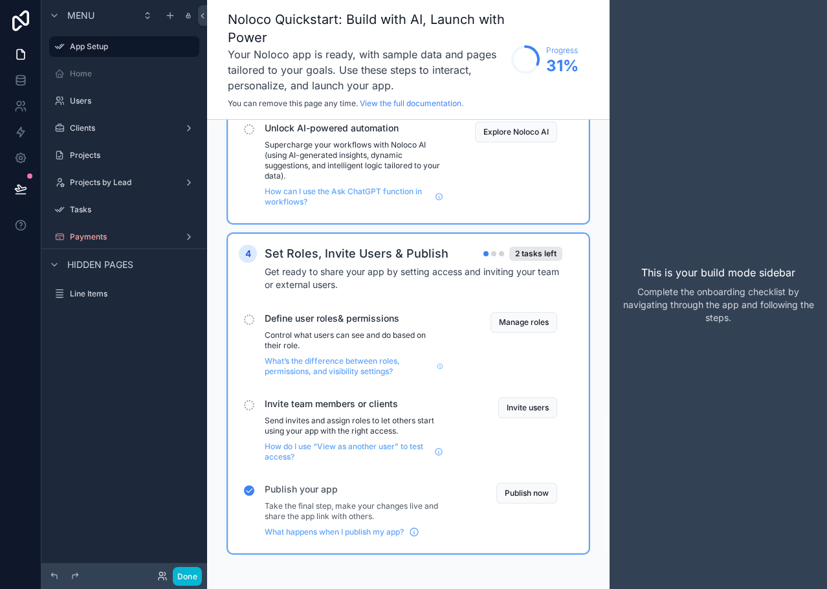
scroll to position [1004, 0]
click at [511, 322] on button "Manage roles" at bounding box center [524, 321] width 67 height 21
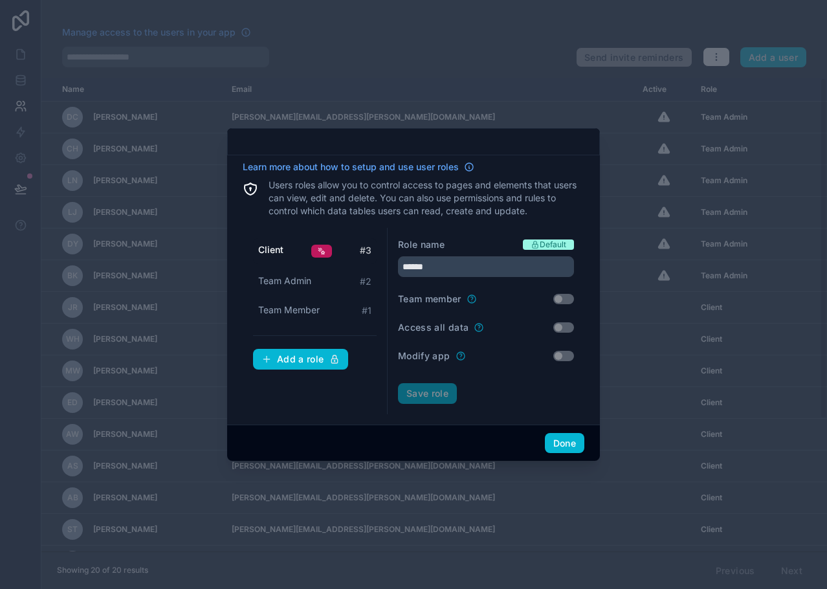
click at [276, 247] on span "Client" at bounding box center [270, 249] width 25 height 13
click at [452, 267] on input "******" at bounding box center [486, 266] width 176 height 21
click at [451, 267] on input "******" at bounding box center [486, 266] width 176 height 21
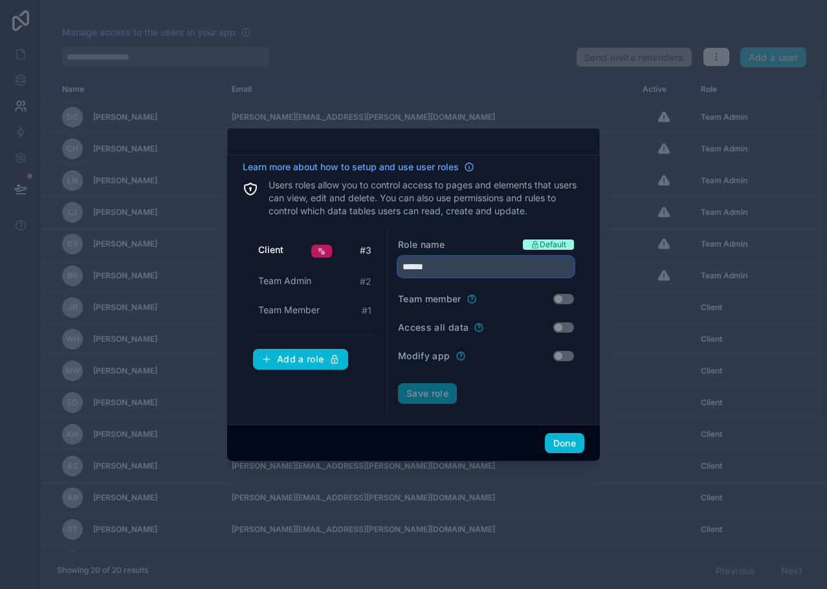
click at [444, 275] on input "******" at bounding box center [486, 266] width 176 height 21
click at [425, 262] on input "******" at bounding box center [486, 266] width 176 height 21
click at [403, 267] on input "******" at bounding box center [486, 266] width 176 height 21
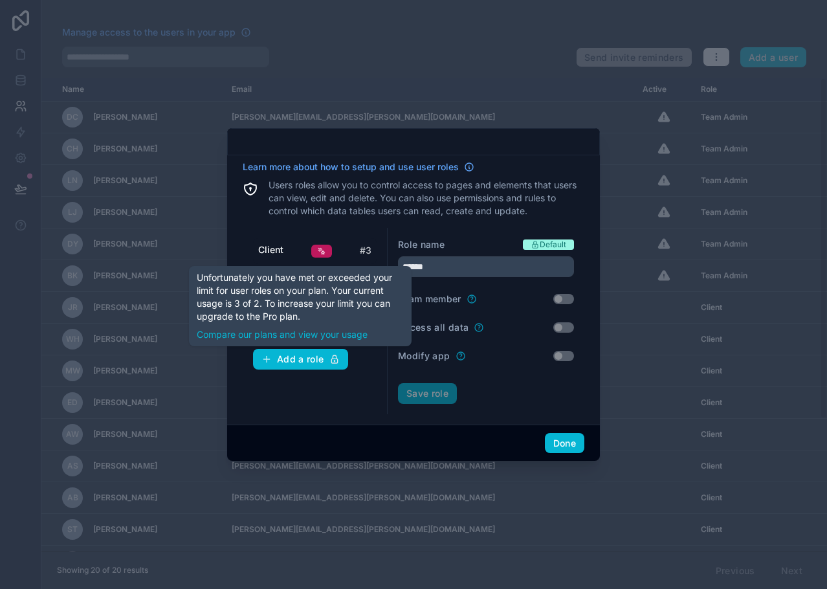
click at [293, 410] on div "Client # 3 Team Admin # 2 Team Member # 1 Add a role" at bounding box center [315, 321] width 145 height 186
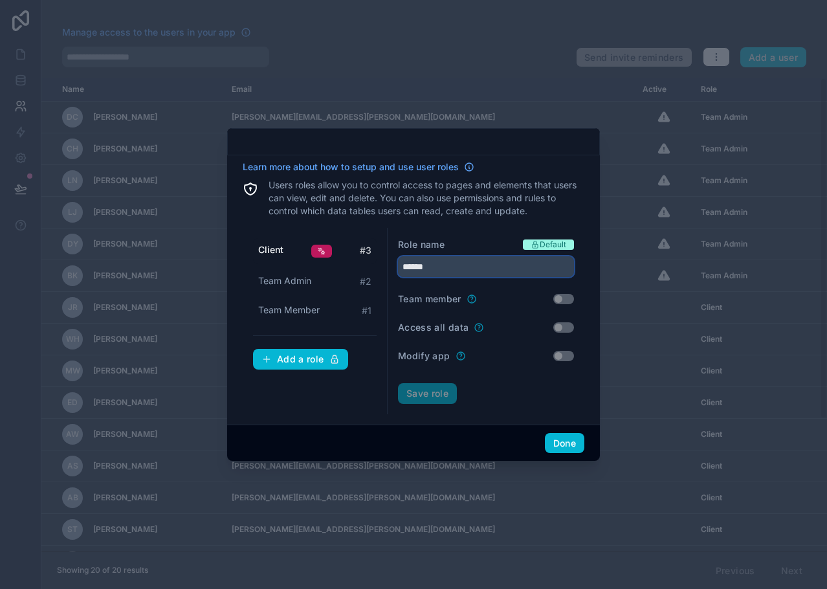
click at [427, 267] on input "******" at bounding box center [486, 266] width 176 height 21
click at [553, 443] on button "Done" at bounding box center [564, 443] width 39 height 21
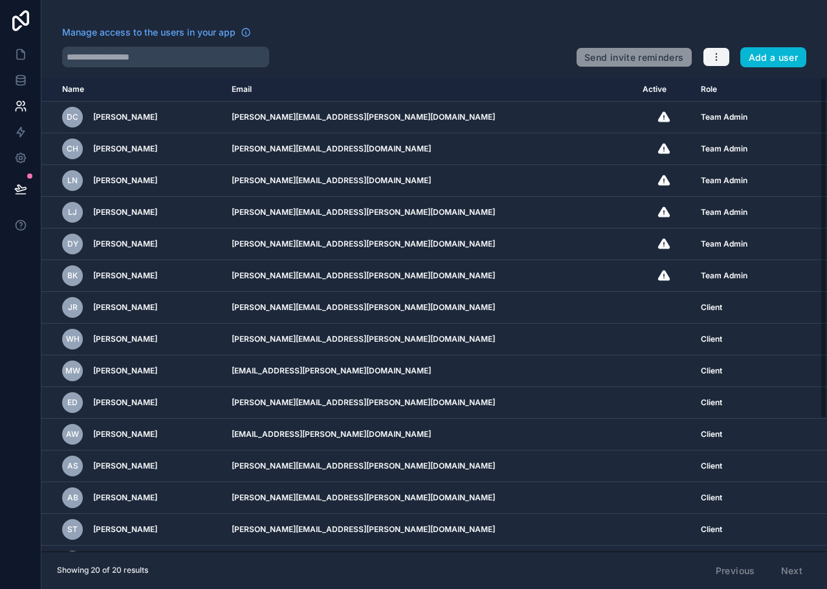
click at [717, 56] on icon "button" at bounding box center [716, 57] width 10 height 10
click at [467, 38] on div "Manage access to the users in your app" at bounding box center [314, 36] width 504 height 21
click at [703, 54] on button "button" at bounding box center [716, 56] width 27 height 19
click at [713, 83] on icon at bounding box center [712, 87] width 8 height 8
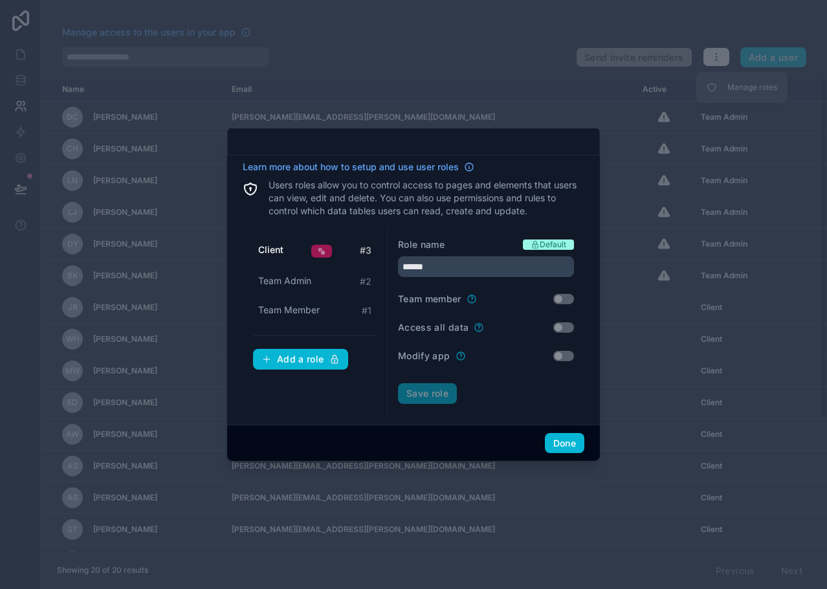
click at [315, 252] on div at bounding box center [321, 251] width 21 height 13
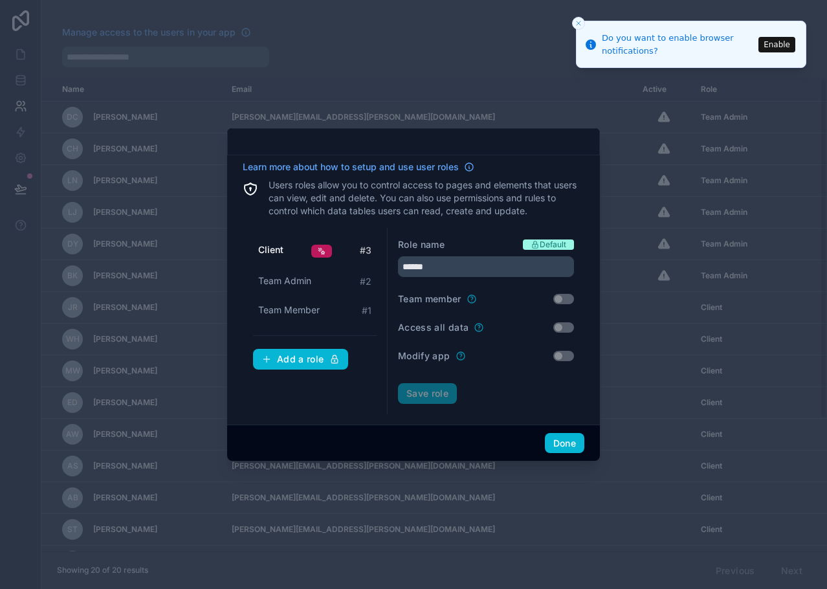
click at [576, 24] on icon "Close toast" at bounding box center [579, 23] width 8 height 8
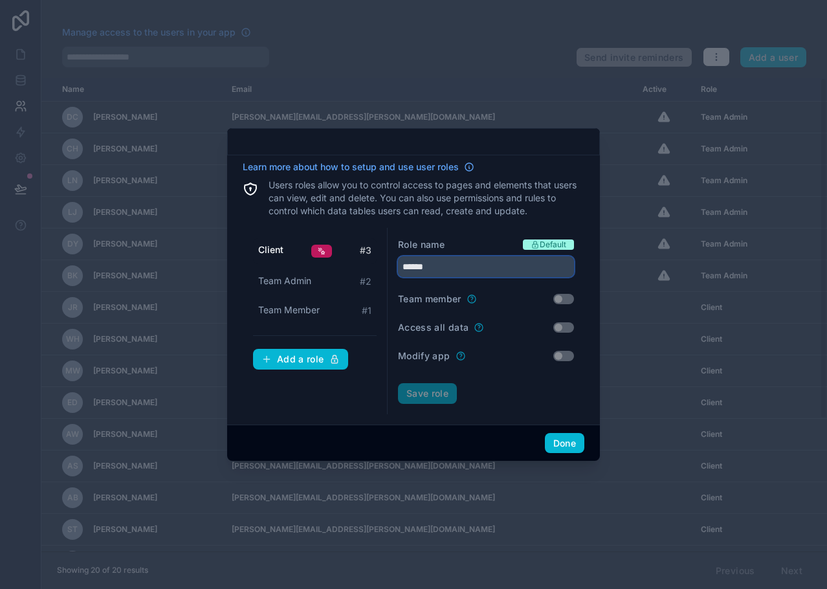
click at [512, 265] on input "******" at bounding box center [486, 266] width 176 height 21
click at [465, 267] on input "******" at bounding box center [486, 266] width 176 height 21
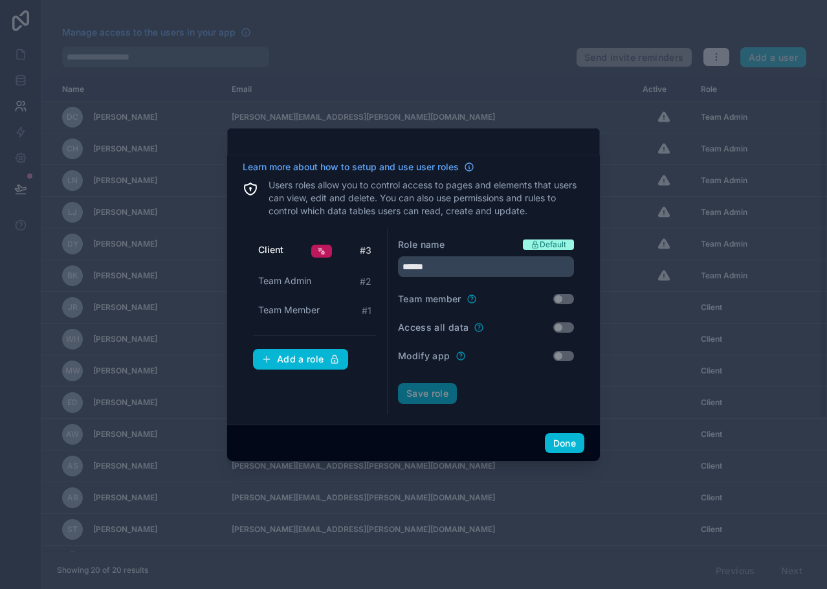
click at [292, 236] on div "Client # 3 Team Admin # 2 Team Member # 1 Add a role" at bounding box center [315, 321] width 145 height 186
click at [559, 447] on button "Done" at bounding box center [564, 443] width 39 height 21
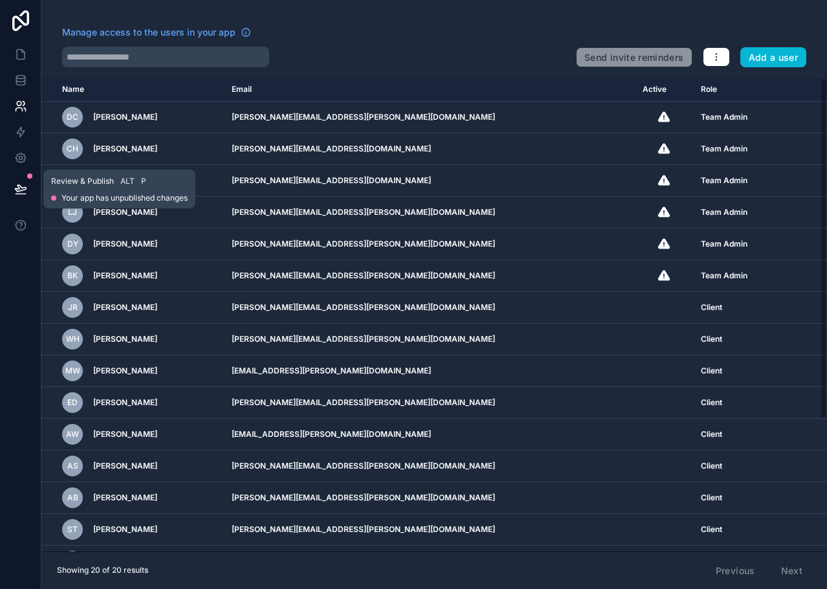
click at [25, 186] on icon at bounding box center [20, 189] width 13 height 13
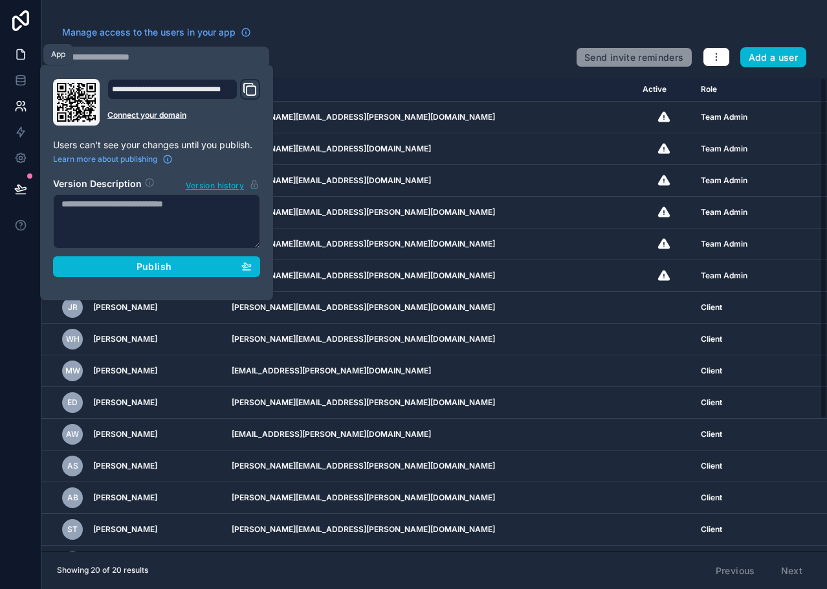
click at [19, 51] on icon at bounding box center [20, 54] width 13 height 13
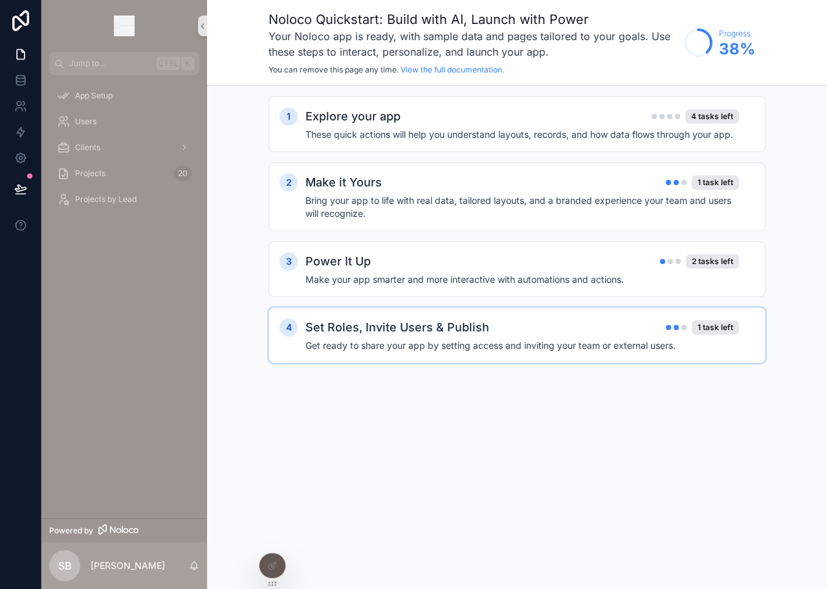
click at [698, 341] on h4 "Get ready to share your app by setting access and inviting your team or externa…" at bounding box center [523, 345] width 434 height 13
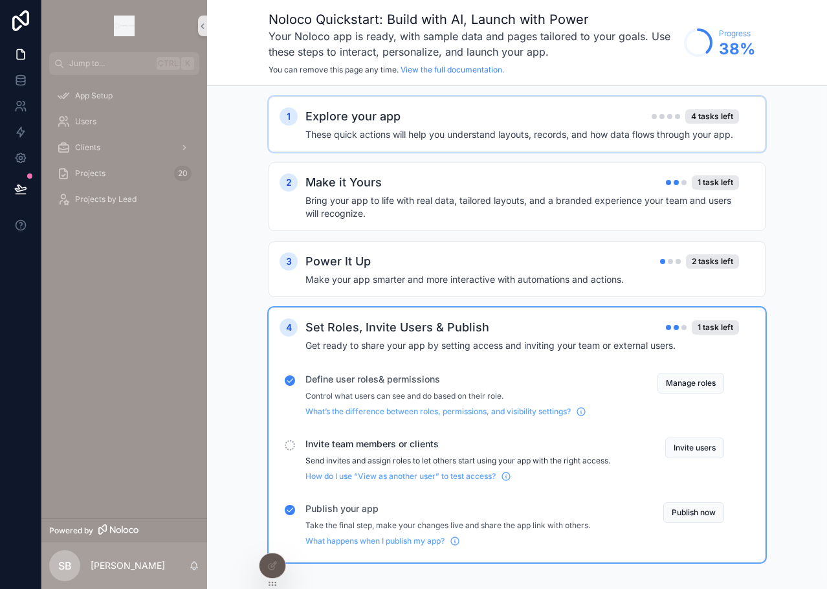
click at [474, 113] on div "Explore your app 4 tasks left" at bounding box center [523, 116] width 434 height 18
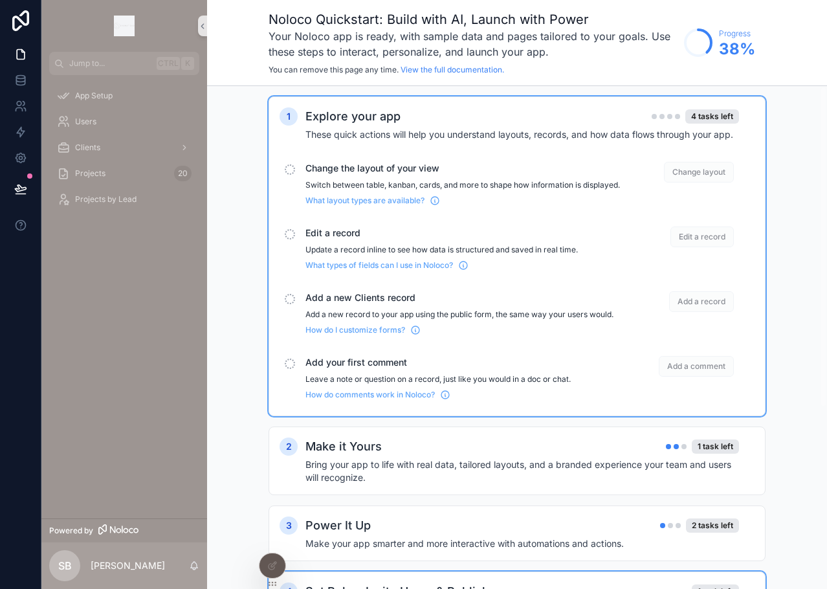
click at [696, 178] on span "Change layout" at bounding box center [699, 172] width 70 height 21
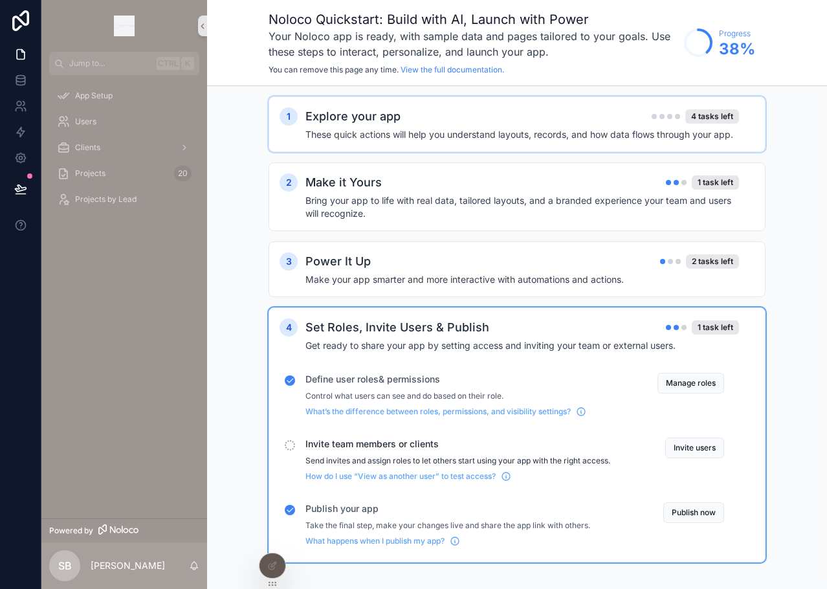
click at [548, 127] on div "Explore your app 4 tasks left These quick actions will help you understand layo…" at bounding box center [530, 124] width 449 height 34
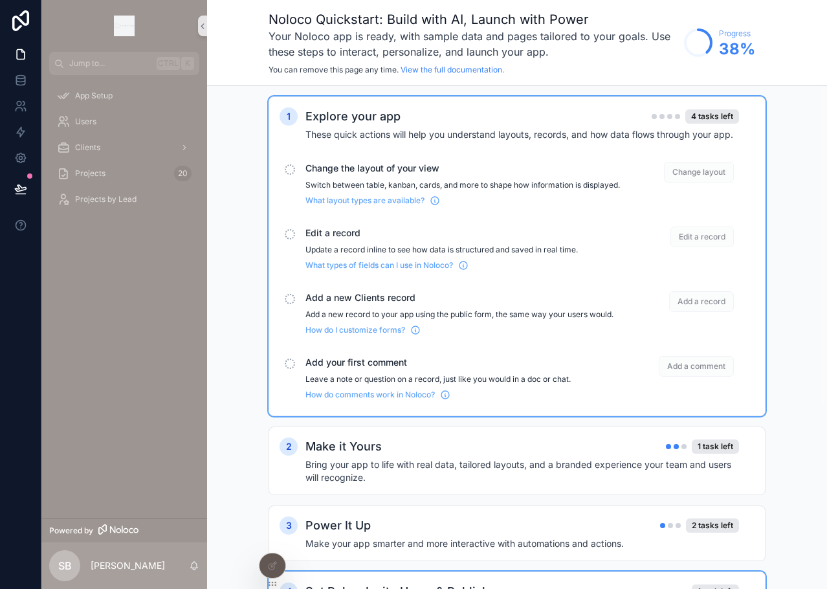
click at [559, 146] on div "1 Explore your app 4 tasks left These quick actions will help you understand la…" at bounding box center [517, 256] width 475 height 298
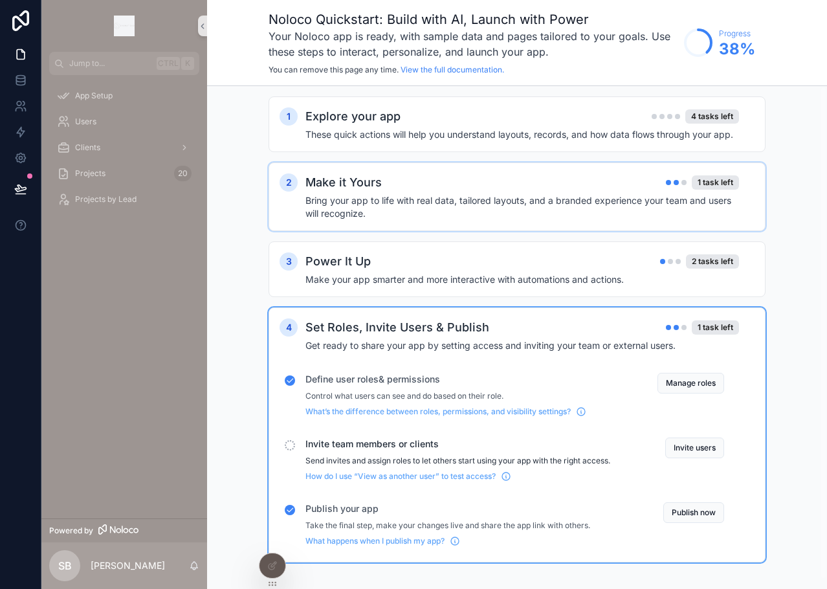
click at [563, 189] on div "Make it Yours 1 task left" at bounding box center [523, 182] width 434 height 18
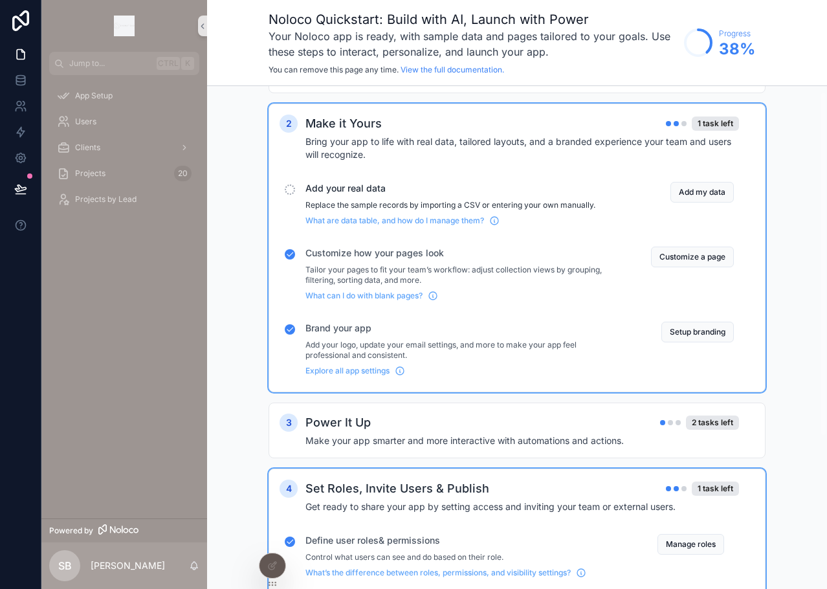
scroll to position [65, 0]
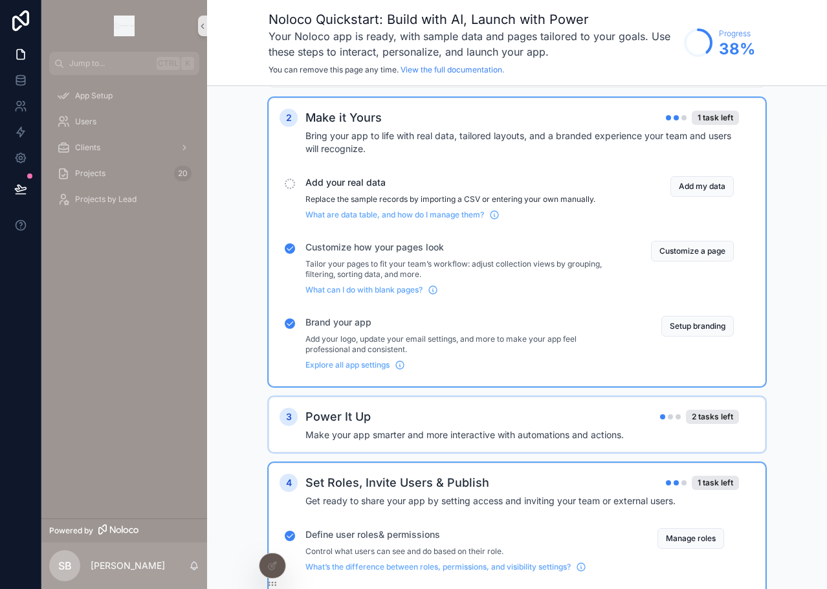
click at [552, 419] on div "Power It Up 2 tasks left" at bounding box center [523, 417] width 434 height 18
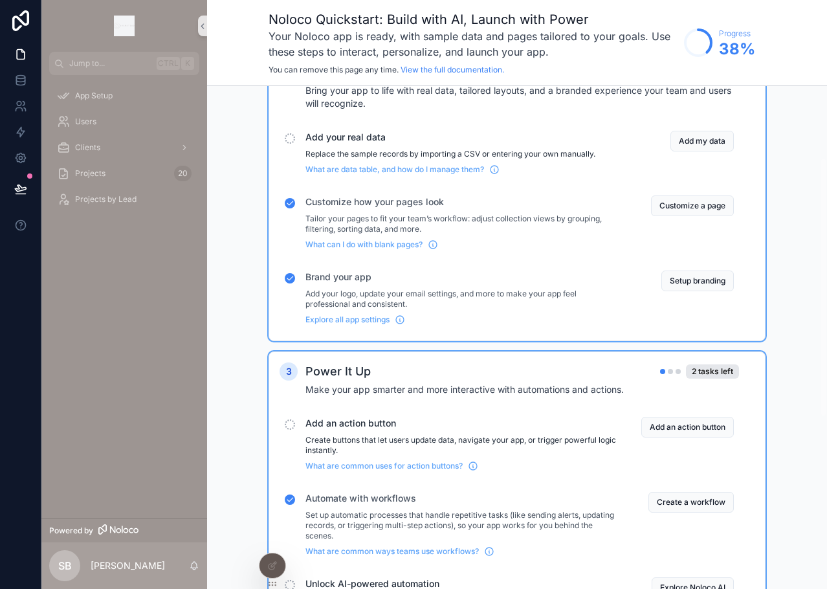
scroll to position [194, 0]
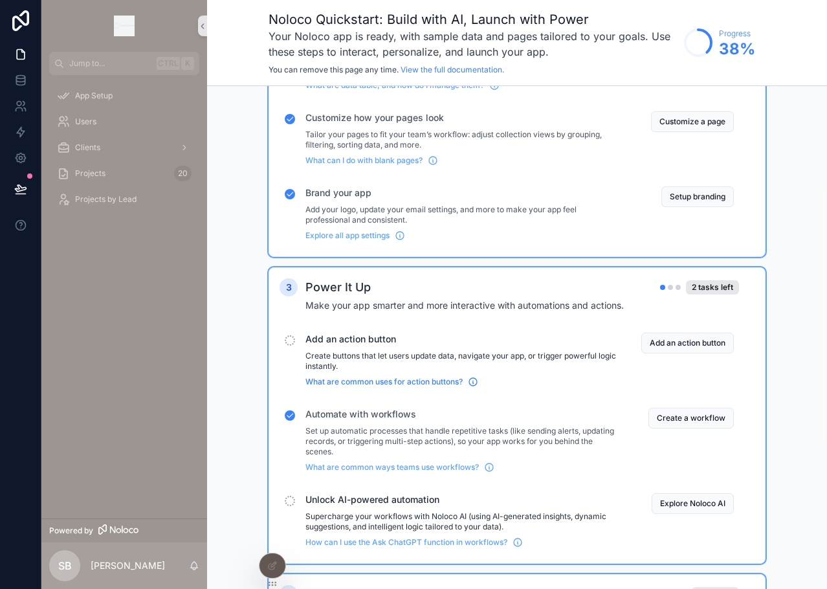
click at [416, 381] on span "What are common uses for action buttons?" at bounding box center [384, 382] width 157 height 10
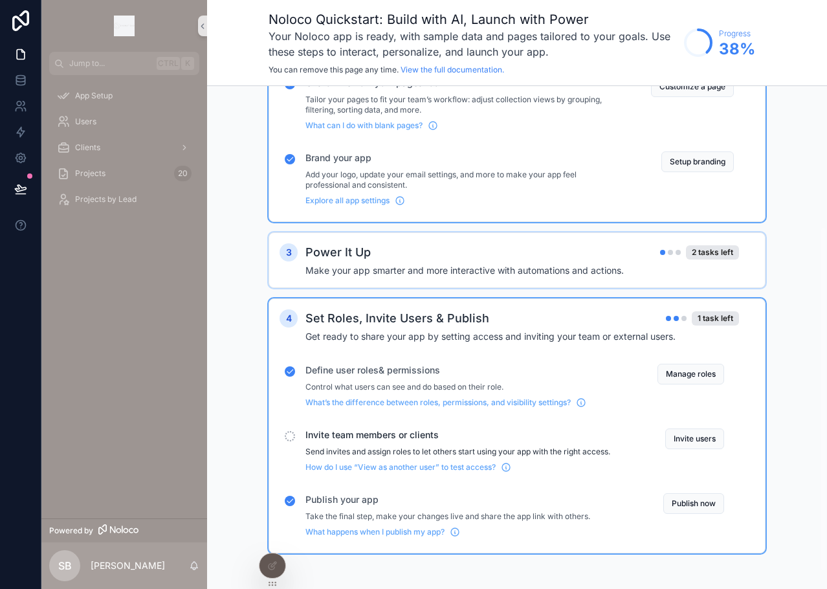
scroll to position [230, 0]
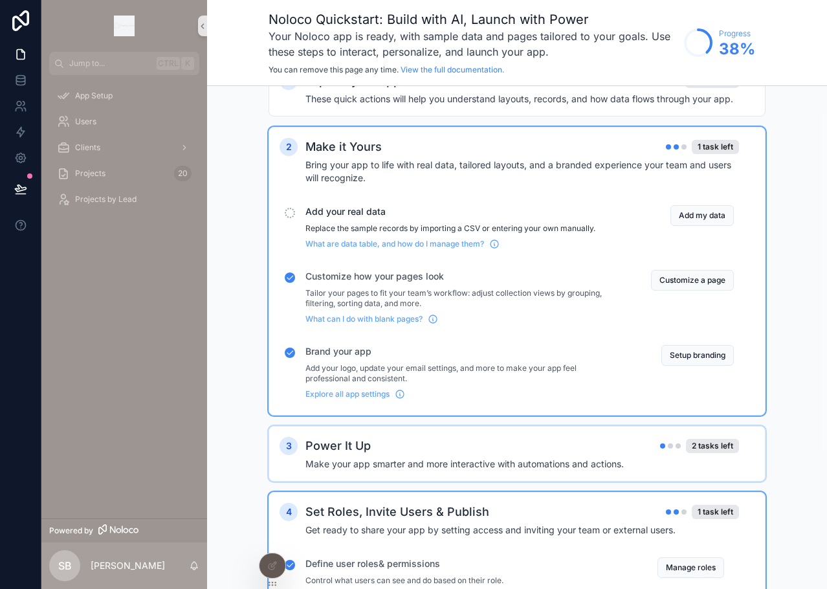
click at [498, 440] on div "Power It Up 2 tasks left" at bounding box center [523, 446] width 434 height 18
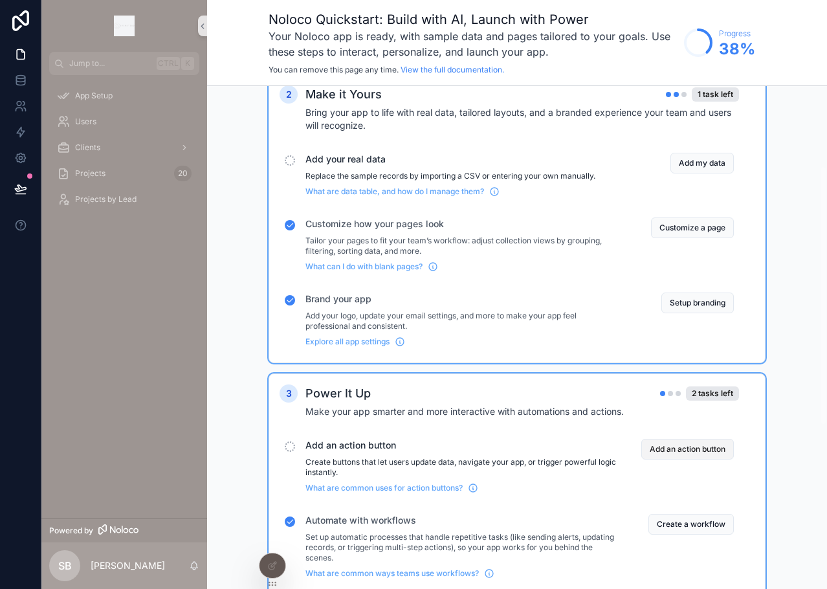
scroll to position [165, 0]
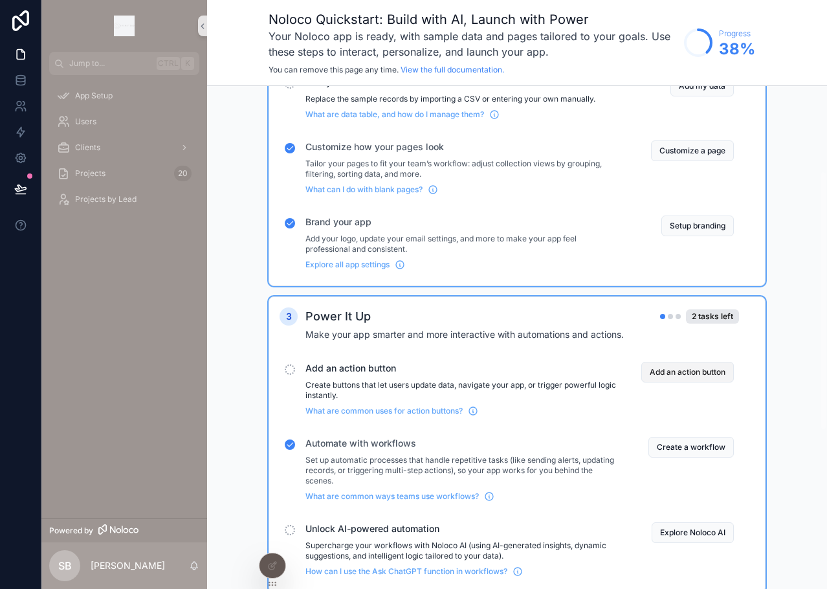
click at [674, 374] on button "Add an action button" at bounding box center [687, 372] width 93 height 21
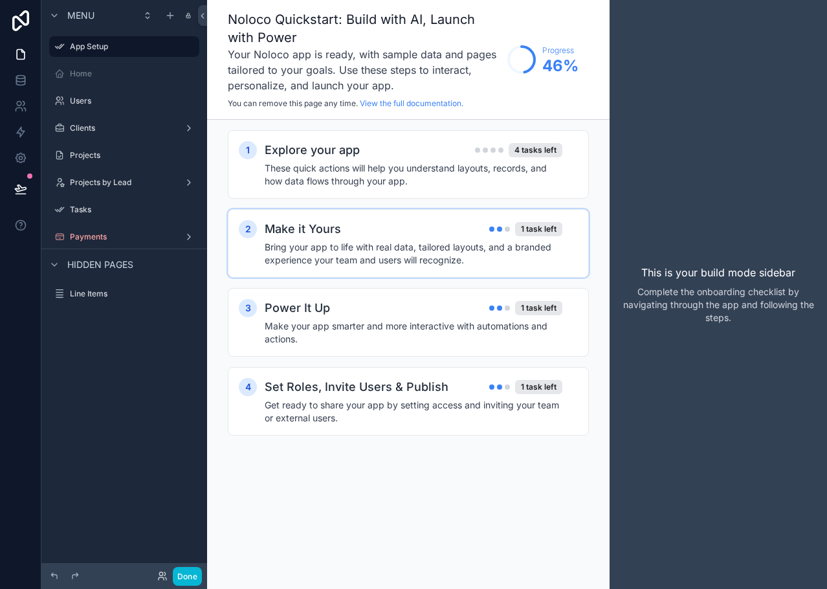
click at [434, 252] on h4 "Bring your app to life with real data, tailored layouts, and a branded experien…" at bounding box center [414, 254] width 298 height 26
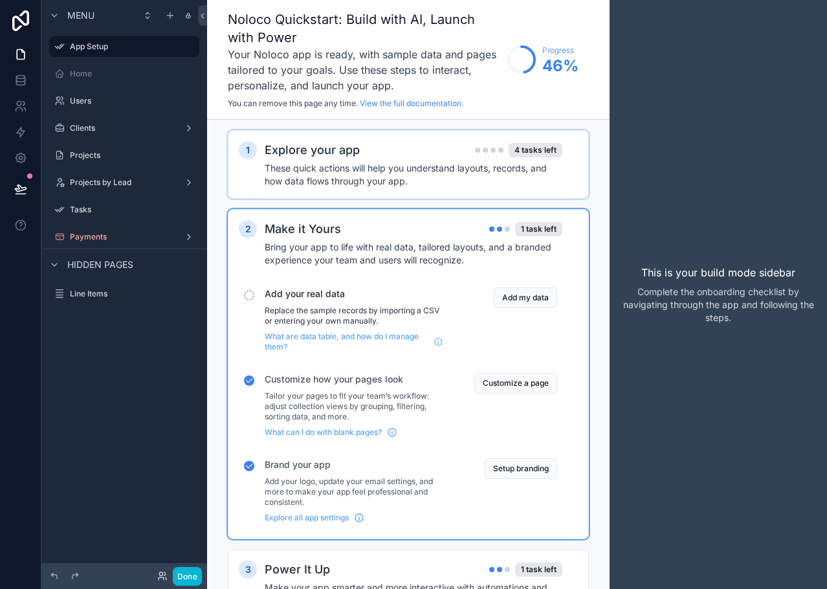
click at [411, 161] on div "Explore your app 4 tasks left These quick actions will help you understand layo…" at bounding box center [421, 164] width 313 height 47
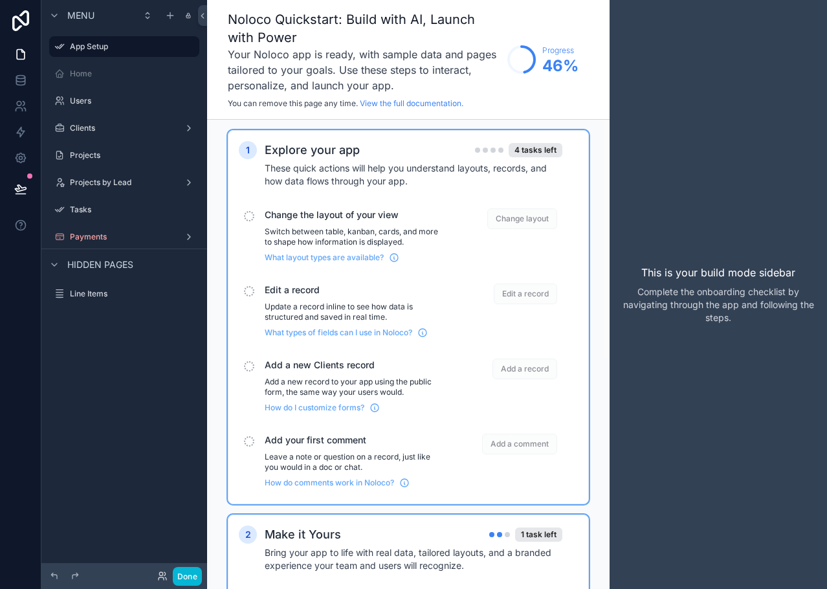
click at [394, 155] on div "Explore your app 4 tasks left" at bounding box center [414, 150] width 298 height 18
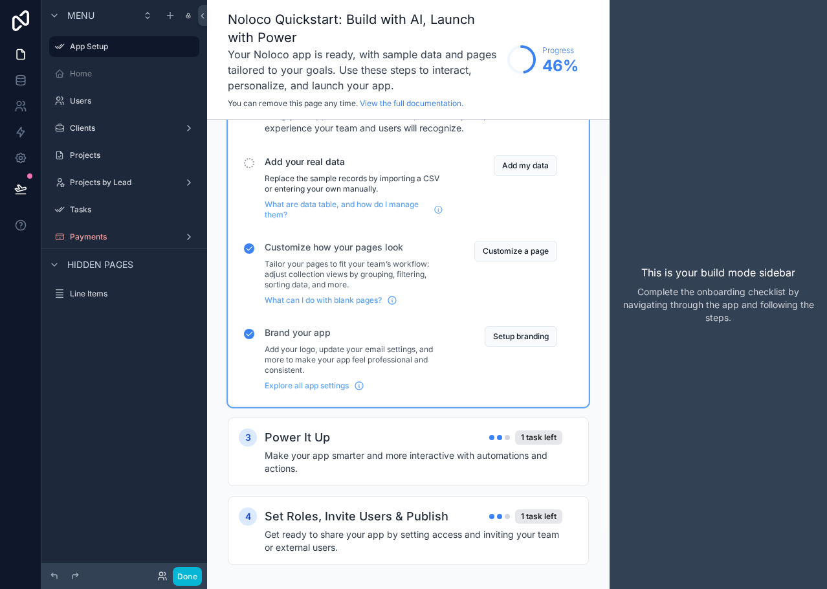
scroll to position [144, 0]
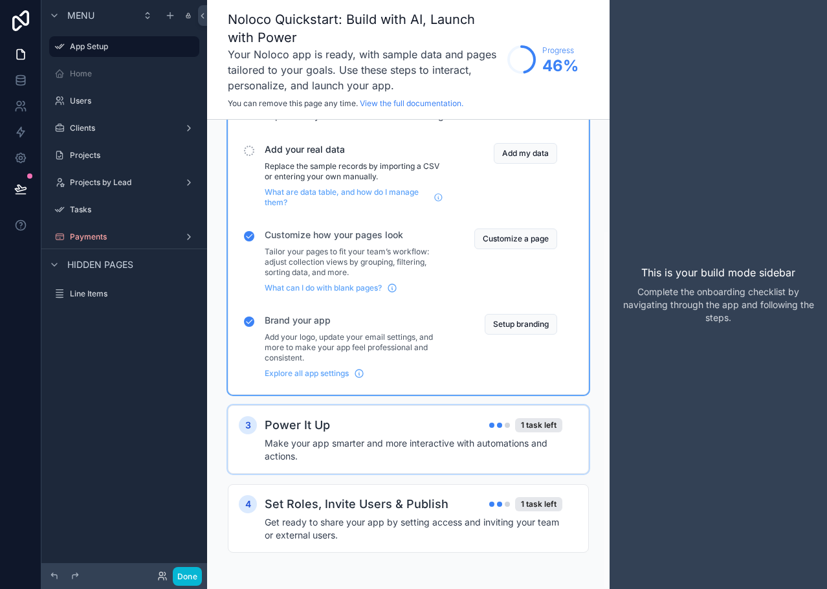
click at [419, 428] on div "Power It Up 1 task left" at bounding box center [414, 425] width 298 height 18
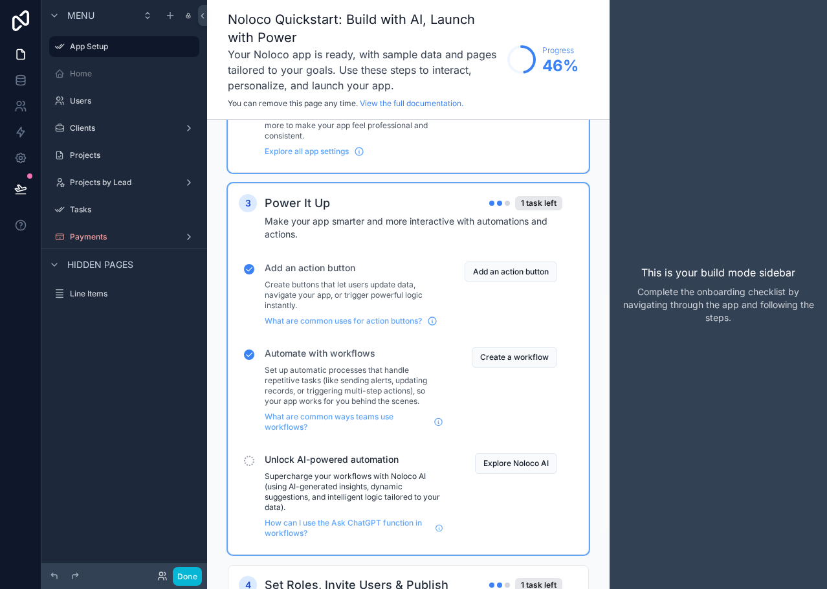
scroll to position [447, 0]
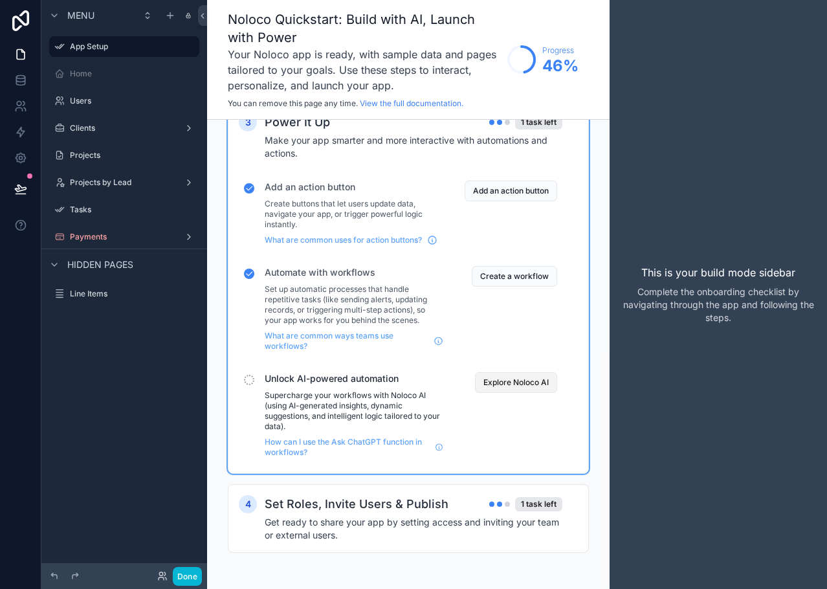
click at [497, 379] on button "Explore Noloco AI" at bounding box center [516, 382] width 82 height 21
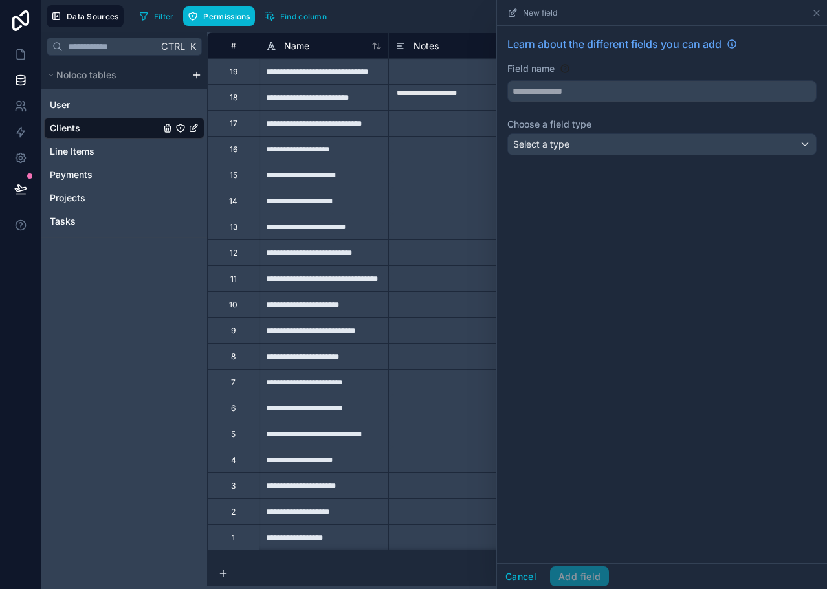
click at [562, 129] on label "Choose a field type" at bounding box center [661, 124] width 309 height 13
click at [568, 140] on span "Select a type" at bounding box center [541, 144] width 56 height 11
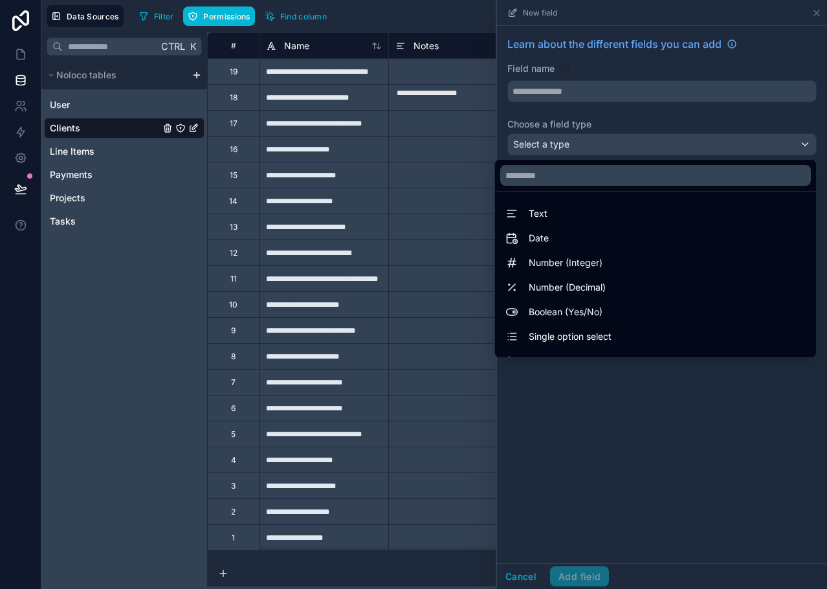
click at [707, 420] on div at bounding box center [662, 294] width 330 height 589
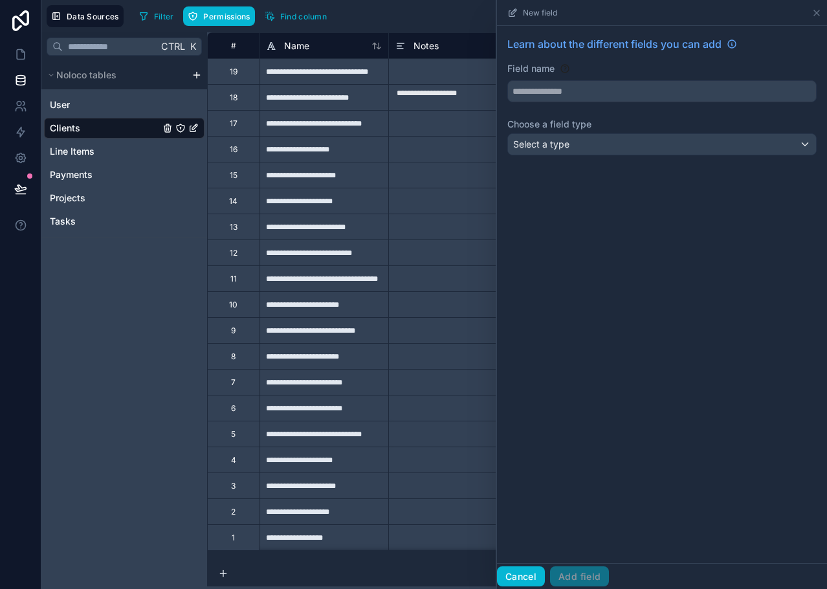
click at [532, 576] on button "Cancel" at bounding box center [521, 576] width 48 height 21
